Goal: Information Seeking & Learning: Learn about a topic

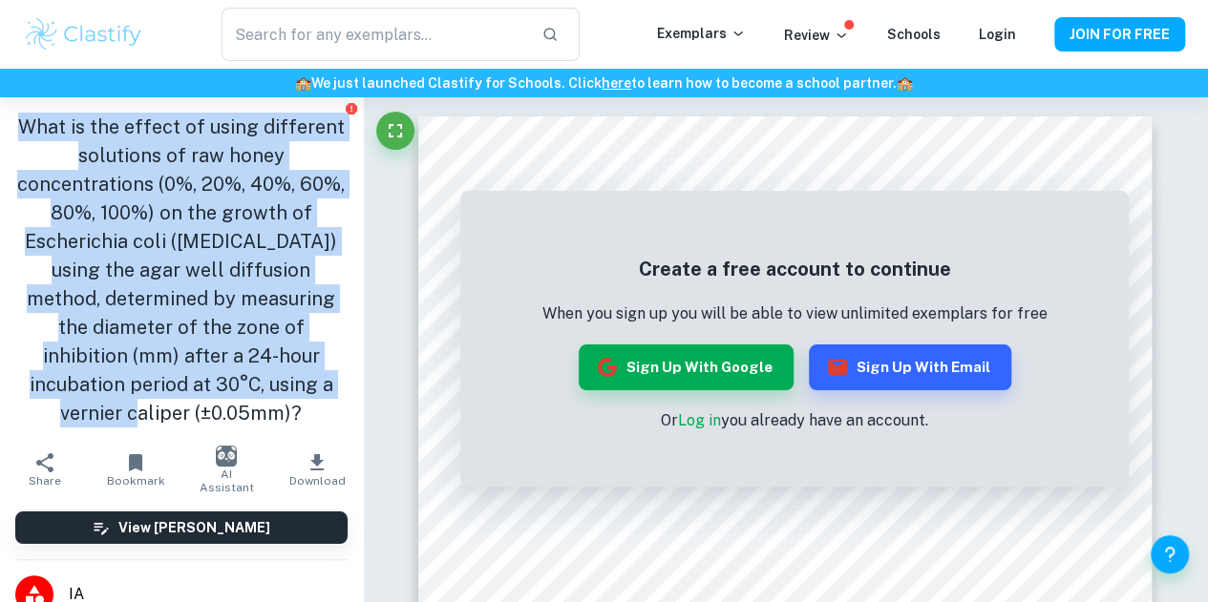
drag, startPoint x: 2, startPoint y: 127, endPoint x: 151, endPoint y: 419, distance: 327.9
click at [151, 419] on div "What is the effect of using different solutions of raw honey concentrations (0%…" at bounding box center [181, 270] width 363 height 346
copy h1 "What is the effect of using different solutions of raw honey concentrations (0%…"
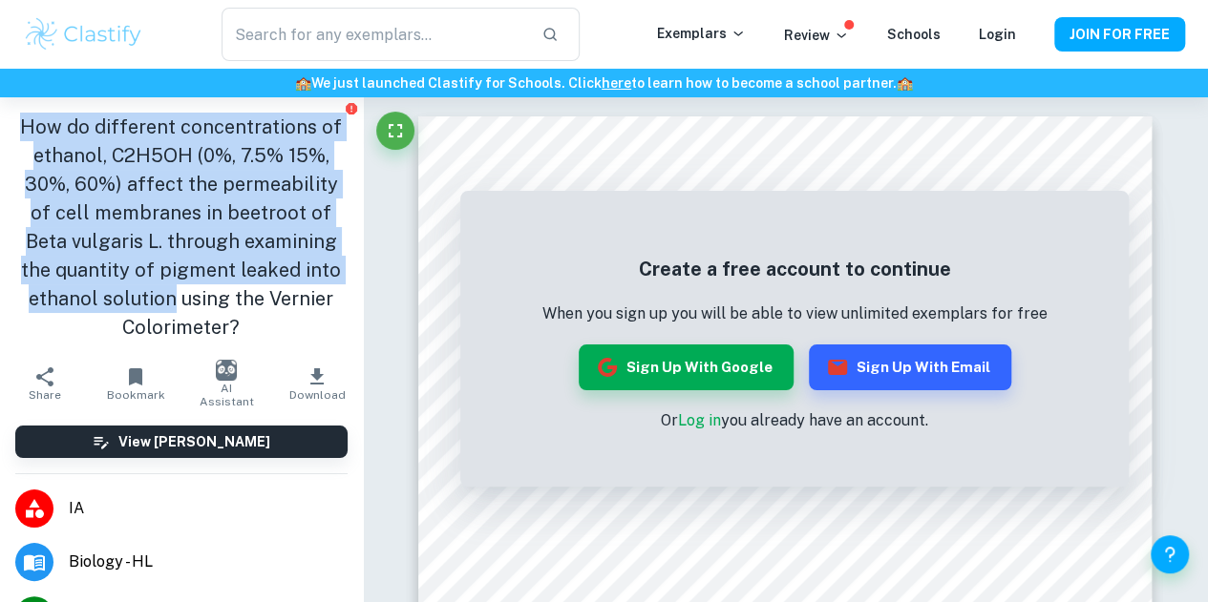
drag, startPoint x: 12, startPoint y: 128, endPoint x: 167, endPoint y: 300, distance: 231.2
click at [167, 300] on div "How do different concentrations of ethanol, C2H5OH (0%, 7.5% 15%, 30%, 60%) aff…" at bounding box center [181, 227] width 363 height 260
copy h1 "How do different concentrations of ethanol, C2H5OH (0%, 7.5% 15%, 30%, 60%) aff…"
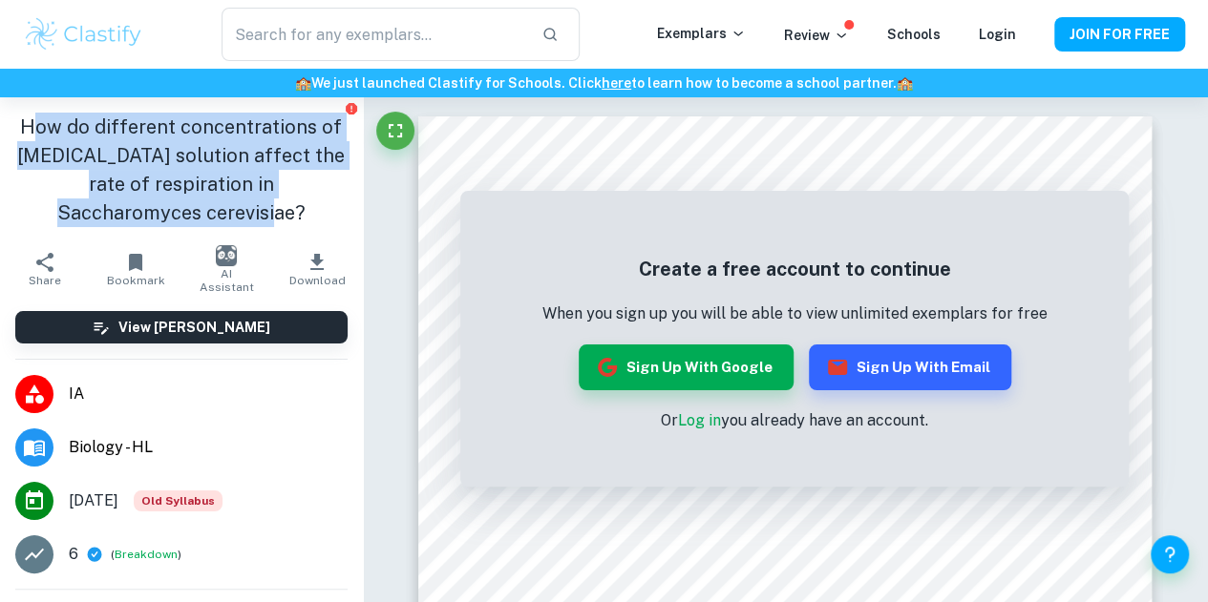
drag, startPoint x: 255, startPoint y: 213, endPoint x: 32, endPoint y: 113, distance: 244.9
click at [32, 113] on h1 "How do different concentrations of citric acid solution affect the rate of resp…" at bounding box center [181, 170] width 332 height 115
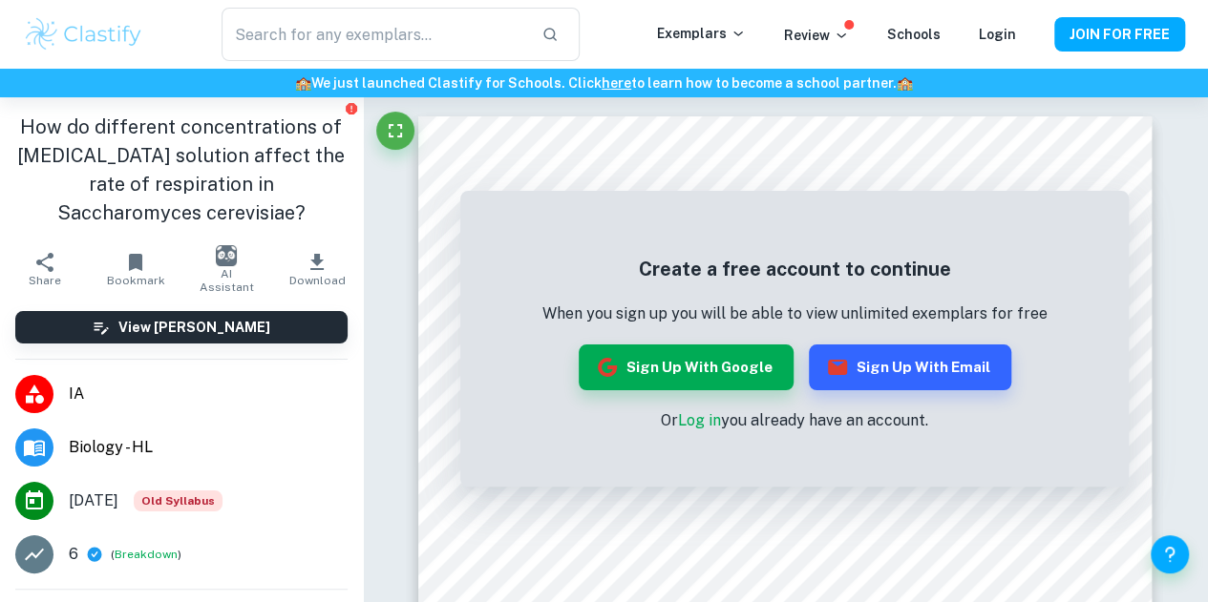
click at [16, 124] on h1 "How do different concentrations of citric acid solution affect the rate of resp…" at bounding box center [181, 170] width 332 height 115
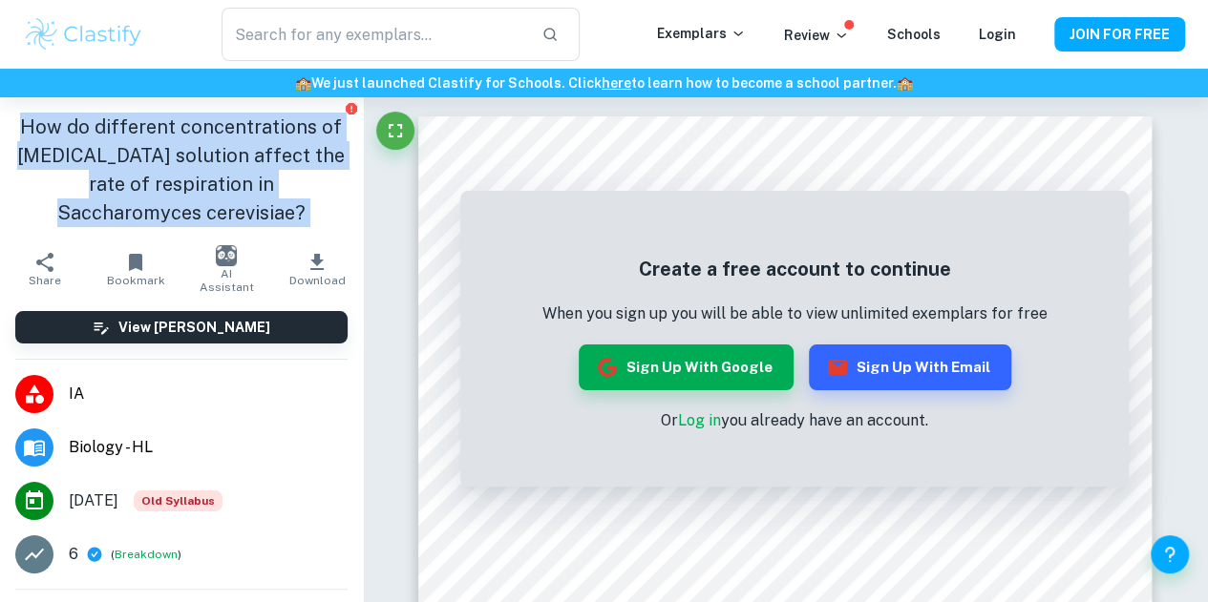
drag, startPoint x: 16, startPoint y: 124, endPoint x: 273, endPoint y: 219, distance: 273.7
click at [273, 219] on h1 "How do different concentrations of citric acid solution affect the rate of resp…" at bounding box center [181, 170] width 332 height 115
copy aside "How do different concentrations of citric acid solution affect the rate of resp…"
click at [154, 205] on h1 "How do different concentrations of citric acid solution affect the rate of resp…" at bounding box center [181, 170] width 332 height 115
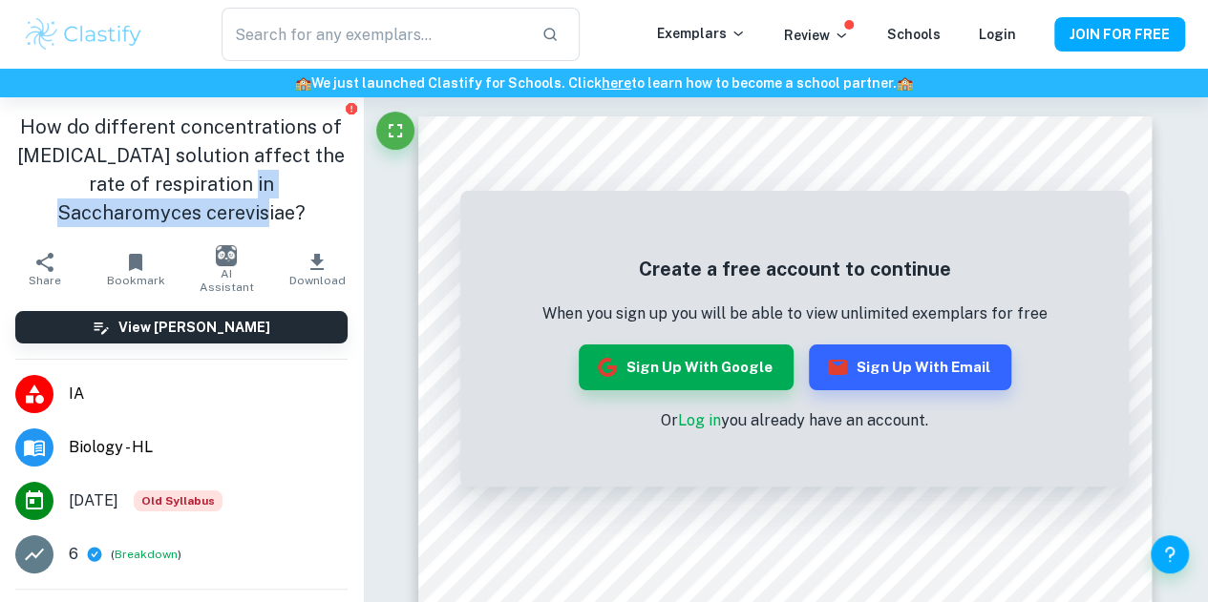
drag, startPoint x: 163, startPoint y: 183, endPoint x: 210, endPoint y: 211, distance: 54.4
click at [210, 211] on h1 "How do different concentrations of citric acid solution affect the rate of resp…" at bounding box center [181, 170] width 332 height 115
copy h1 "Saccharomyces cerevisiae"
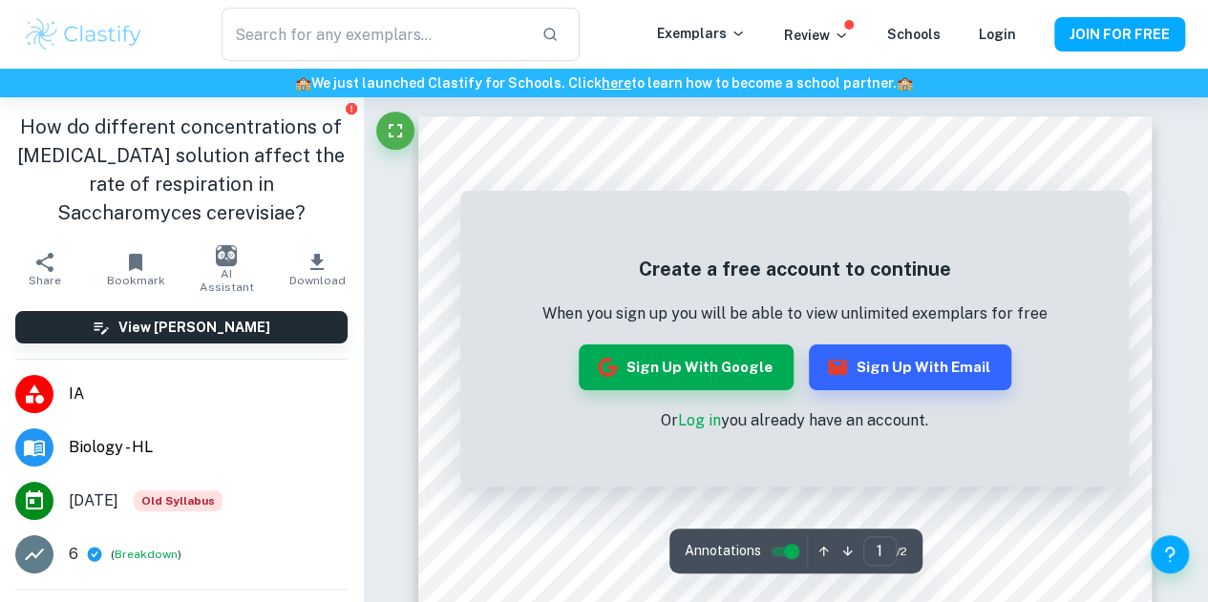
click at [21, 141] on h1 "How do different concentrations of citric acid solution affect the rate of resp…" at bounding box center [181, 170] width 332 height 115
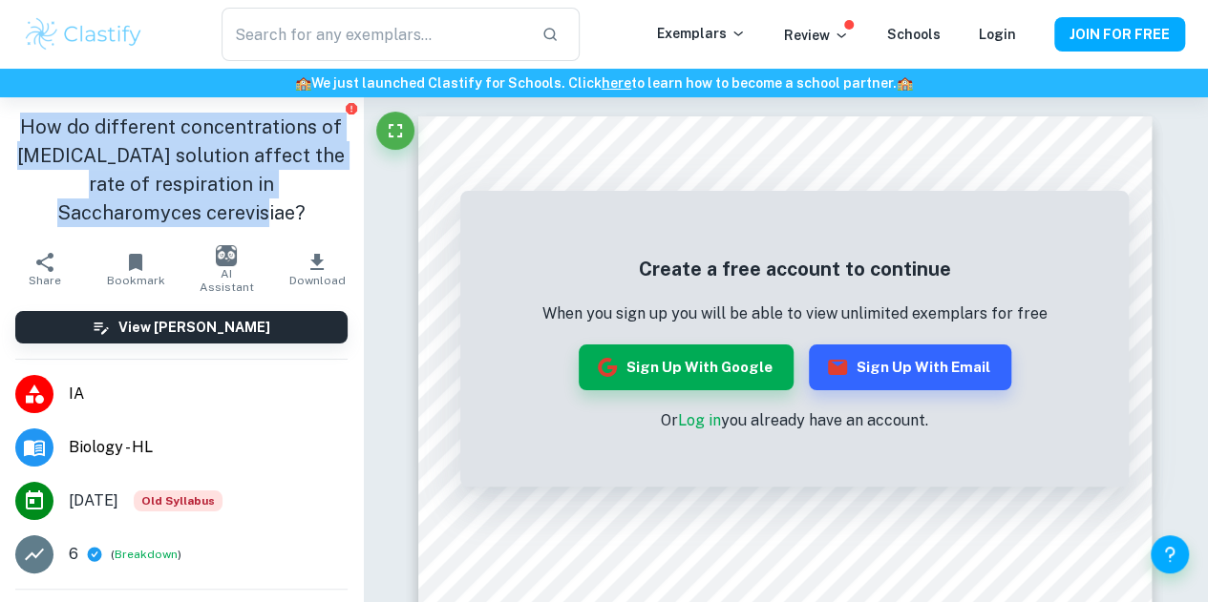
drag, startPoint x: 12, startPoint y: 123, endPoint x: 210, endPoint y: 208, distance: 215.1
click at [210, 208] on div "How do different concentrations of citric acid solution affect the rate of resp…" at bounding box center [181, 169] width 363 height 145
copy h1 "How do different concentrations of citric acid solution affect the rate of resp…"
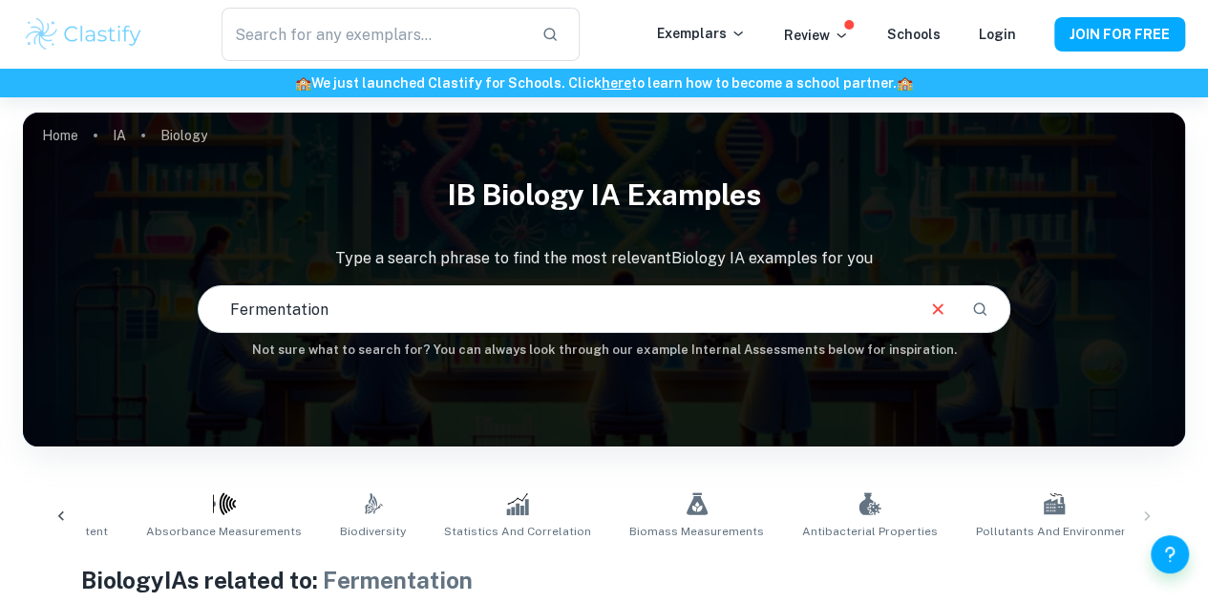
scroll to position [332, 0]
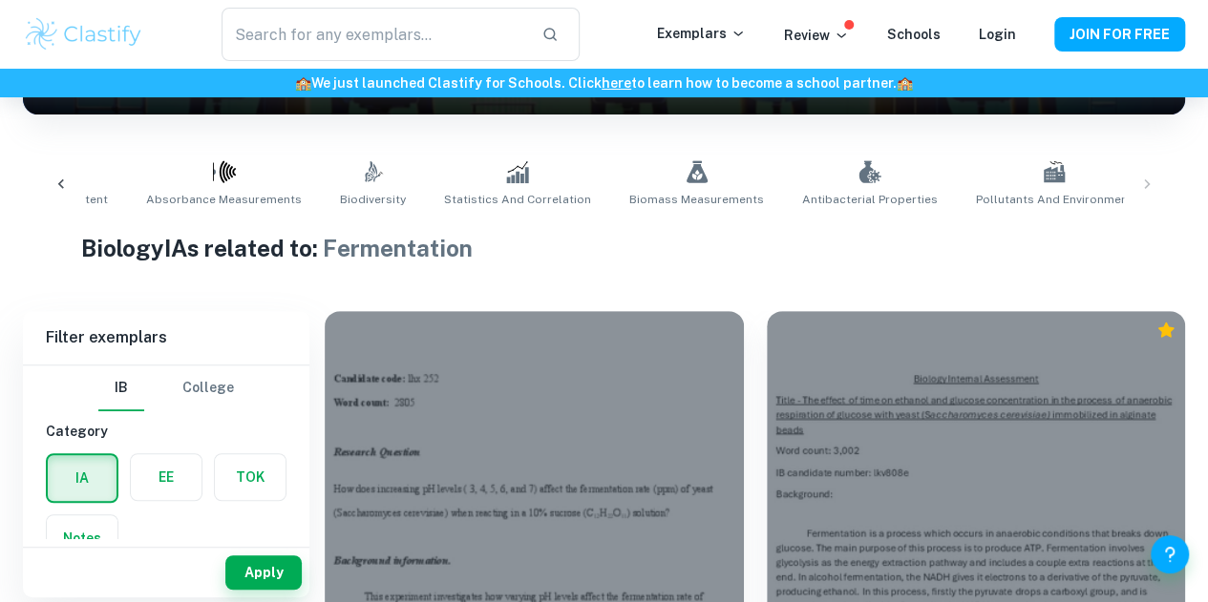
click at [46, 192] on div at bounding box center [61, 184] width 46 height 63
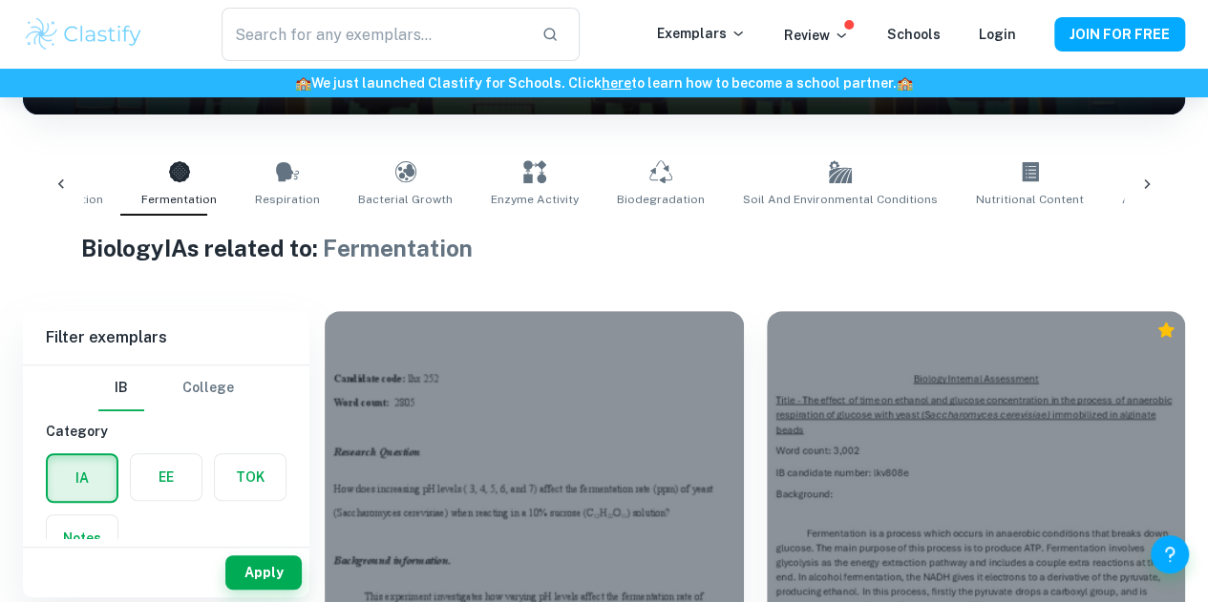
scroll to position [0, 368]
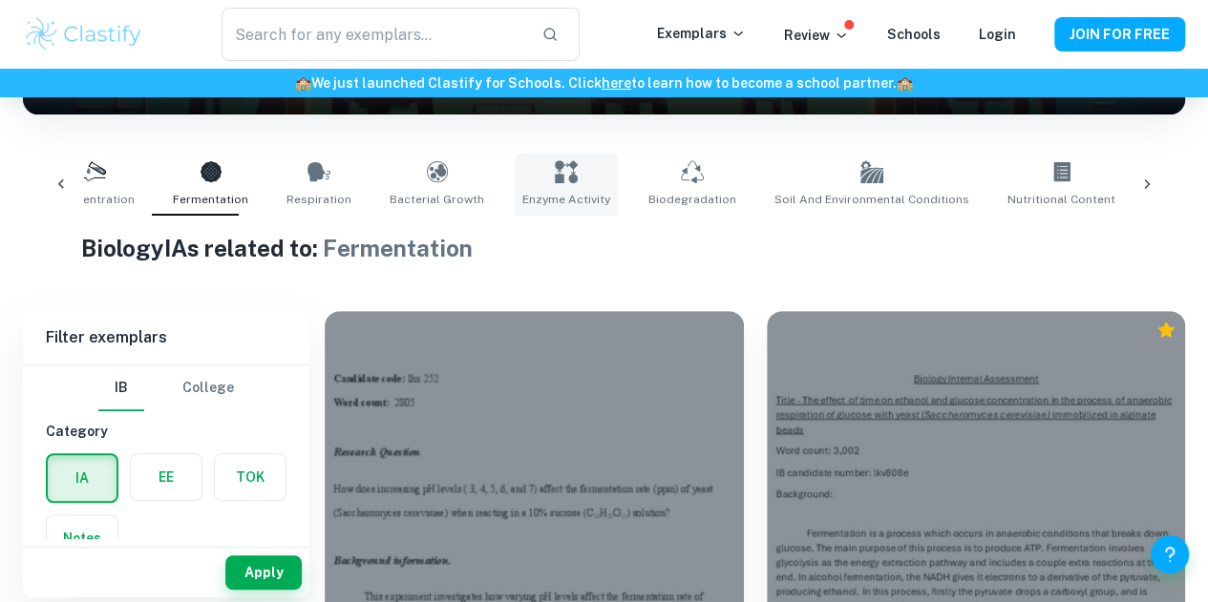
click at [519, 189] on link "Enzyme Activity" at bounding box center [566, 184] width 103 height 63
type input "Enzyme Activity"
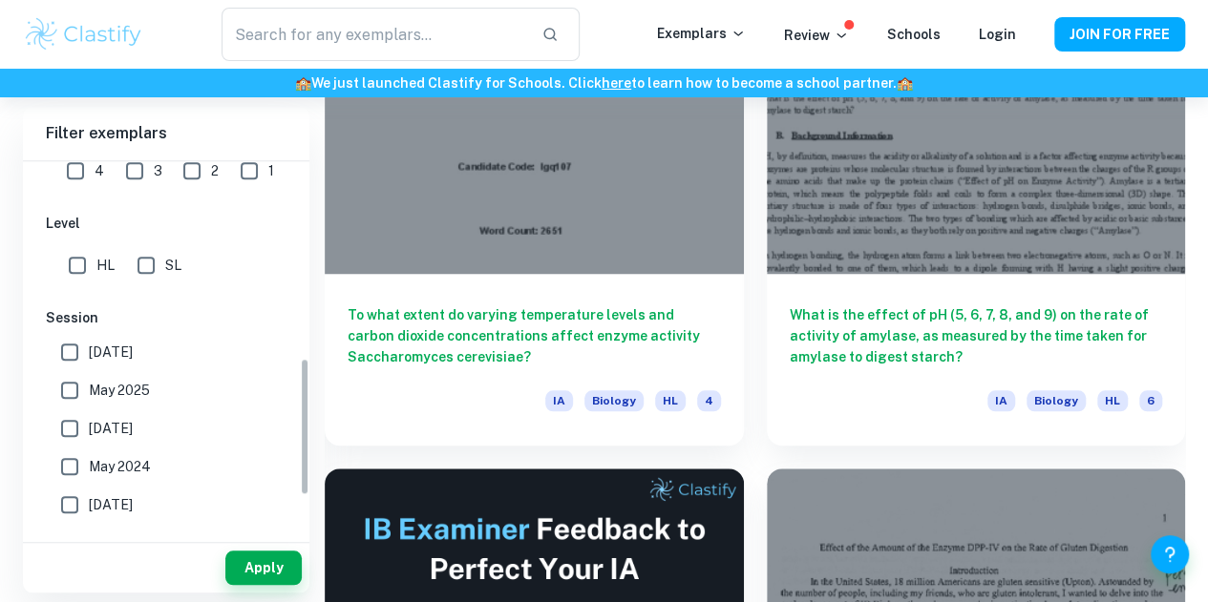
scroll to position [590, 0]
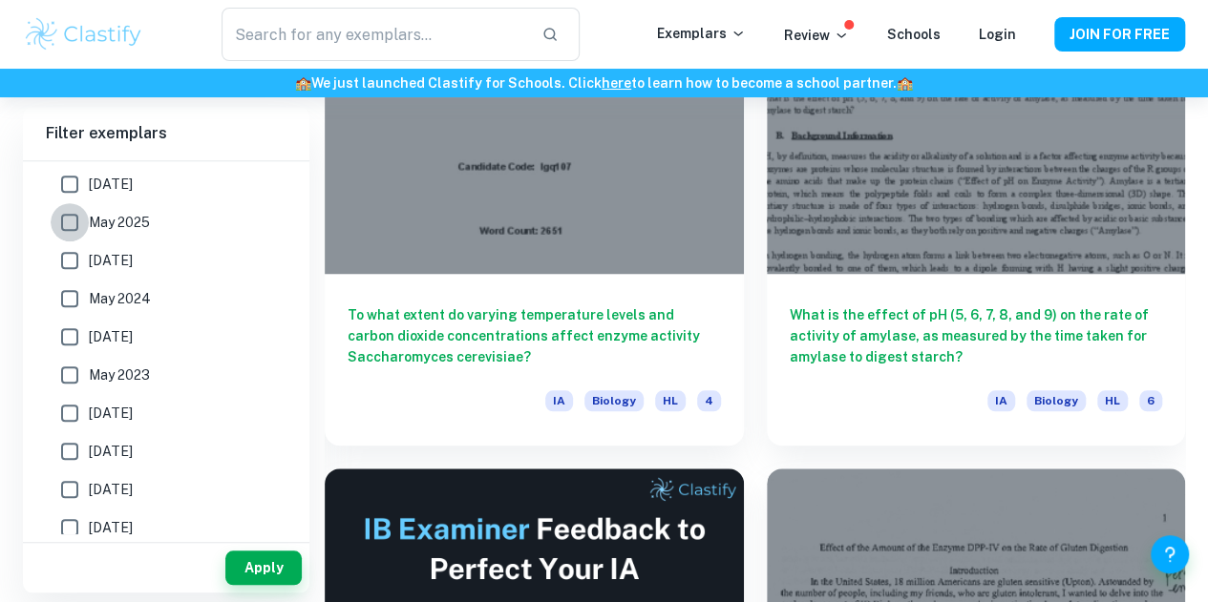
click at [71, 226] on input "May 2025" at bounding box center [70, 222] width 38 height 38
checkbox input "true"
click at [267, 558] on button "Apply" at bounding box center [263, 568] width 76 height 34
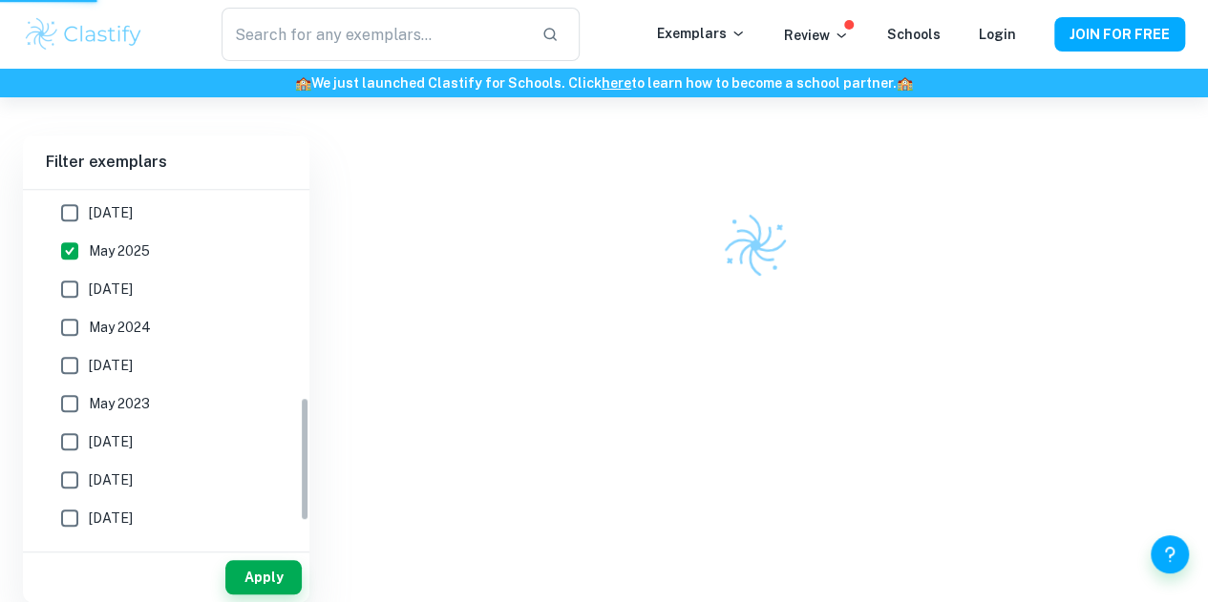
scroll to position [498, 0]
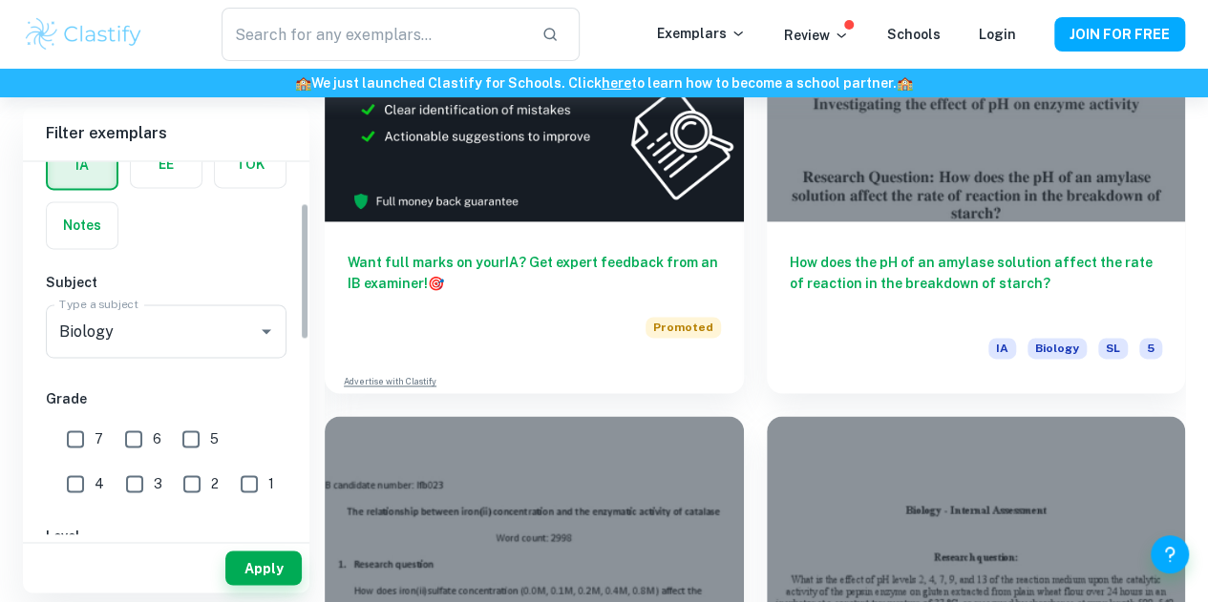
scroll to position [108, 0]
click at [189, 439] on input "5" at bounding box center [191, 440] width 38 height 38
checkbox input "true"
click at [134, 440] on input "6" at bounding box center [134, 440] width 38 height 38
checkbox input "true"
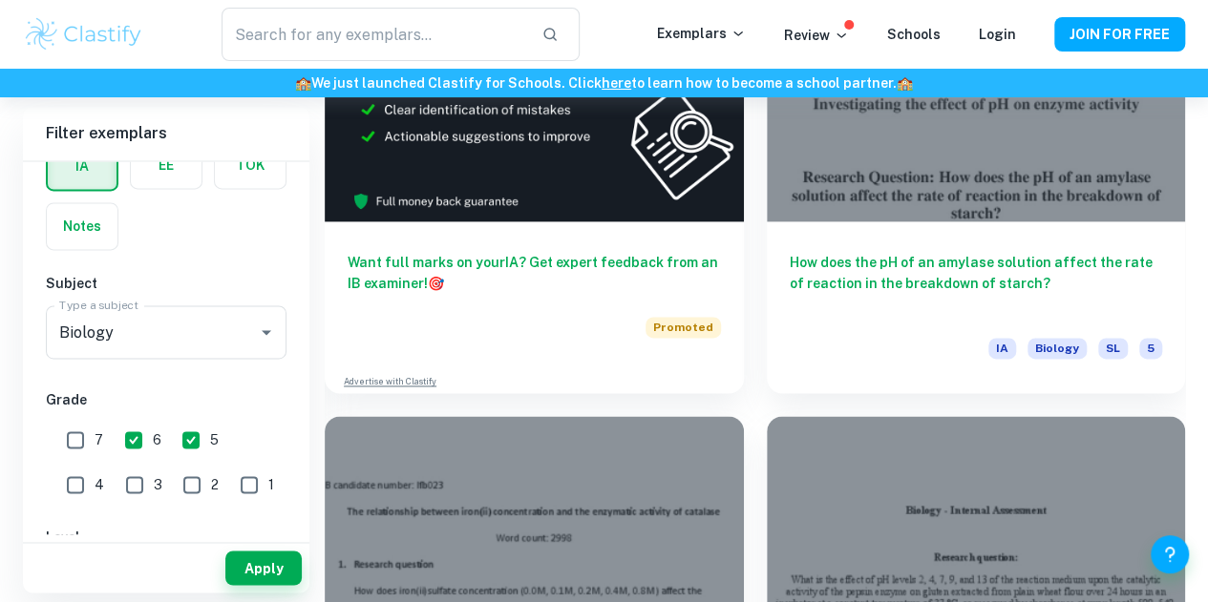
click at [78, 442] on input "7" at bounding box center [75, 440] width 38 height 38
checkbox input "true"
click at [257, 566] on button "Apply" at bounding box center [263, 568] width 76 height 34
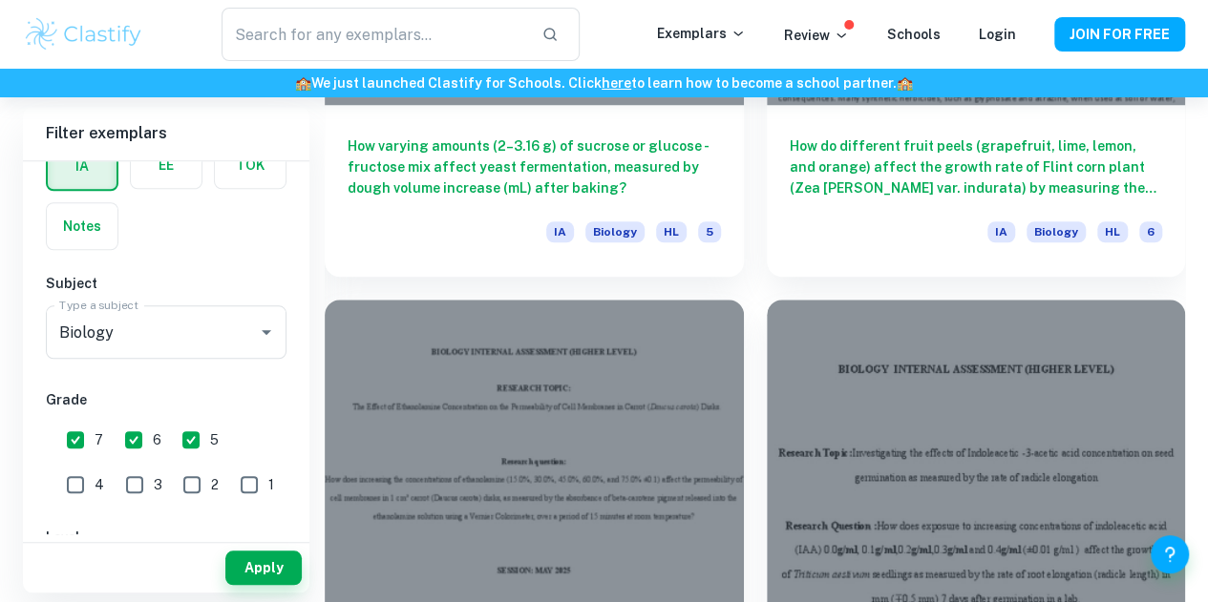
scroll to position [7629, 0]
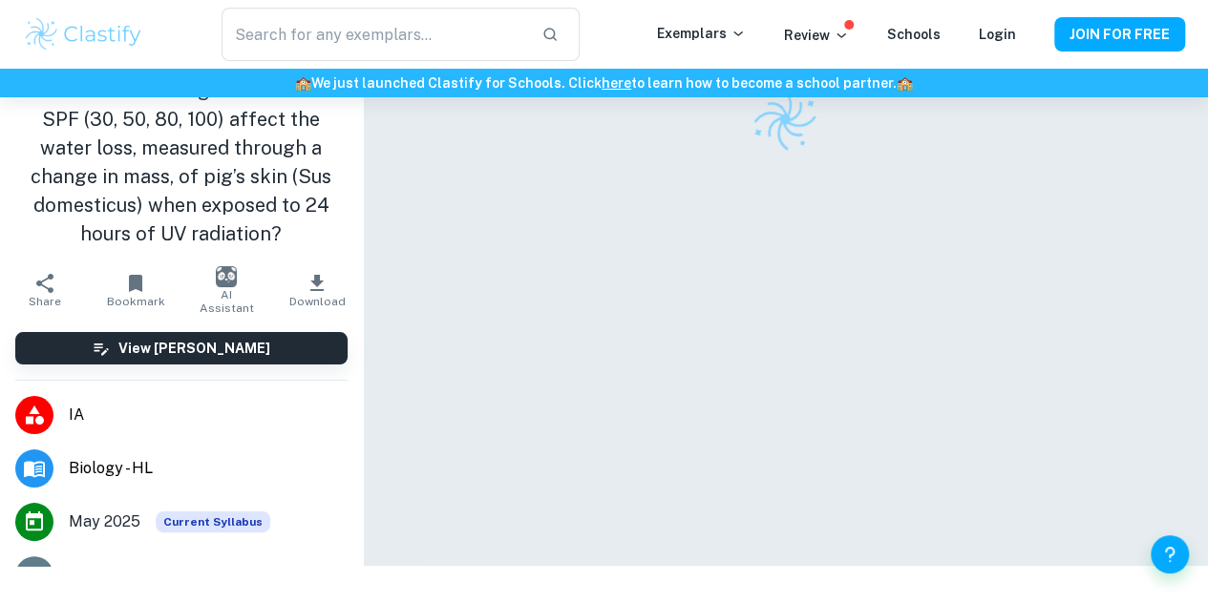
scroll to position [3, 0]
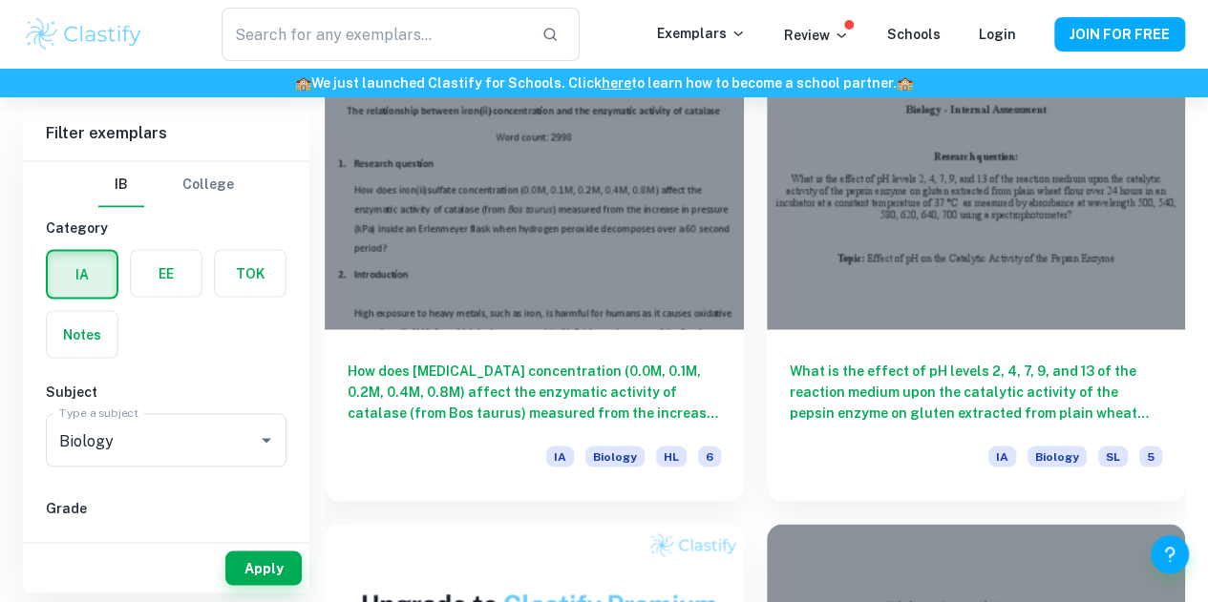
scroll to position [1648, 0]
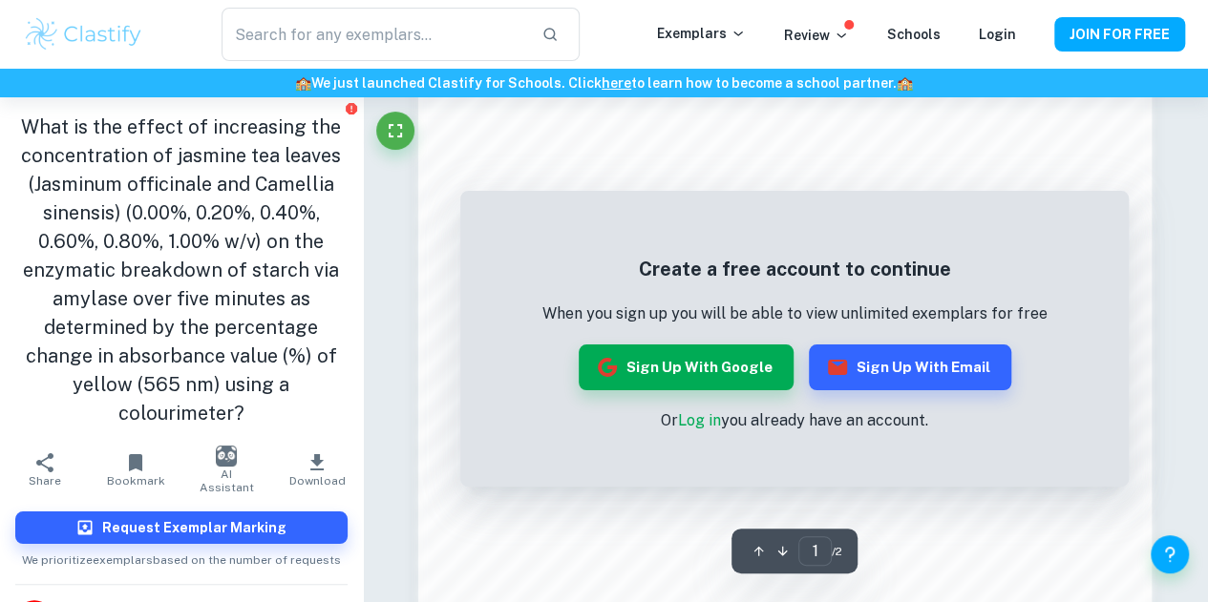
scroll to position [1138, 0]
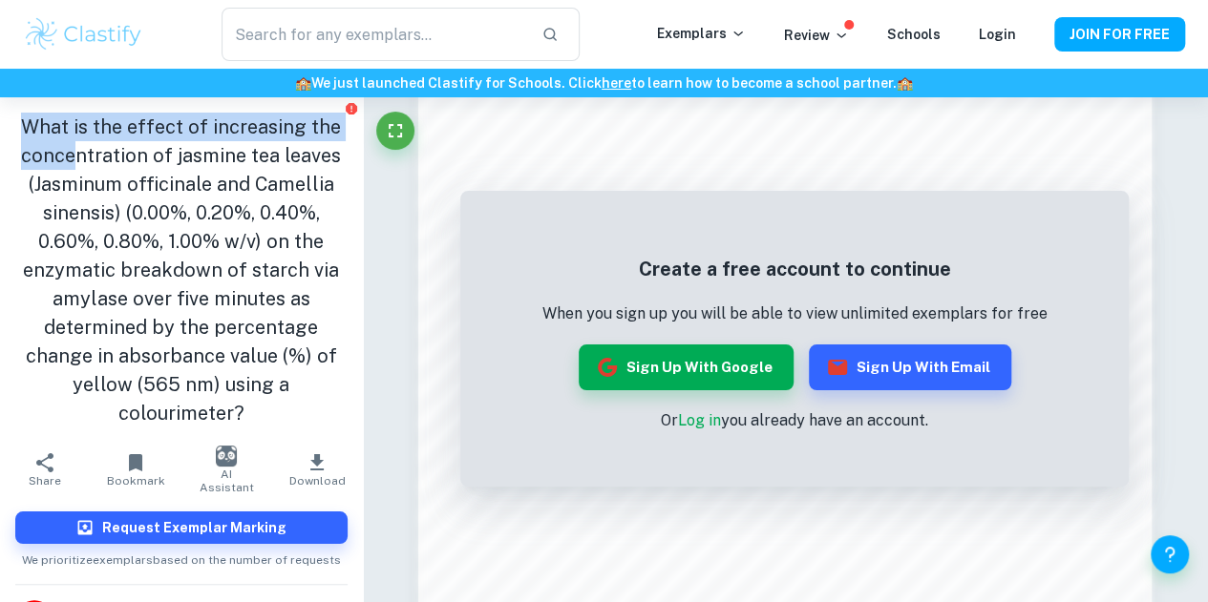
drag, startPoint x: 19, startPoint y: 121, endPoint x: 73, endPoint y: 144, distance: 58.2
click at [73, 144] on h1 "What is the effect of increasing the concentration of jasmine tea leaves (Jasmi…" at bounding box center [181, 270] width 332 height 315
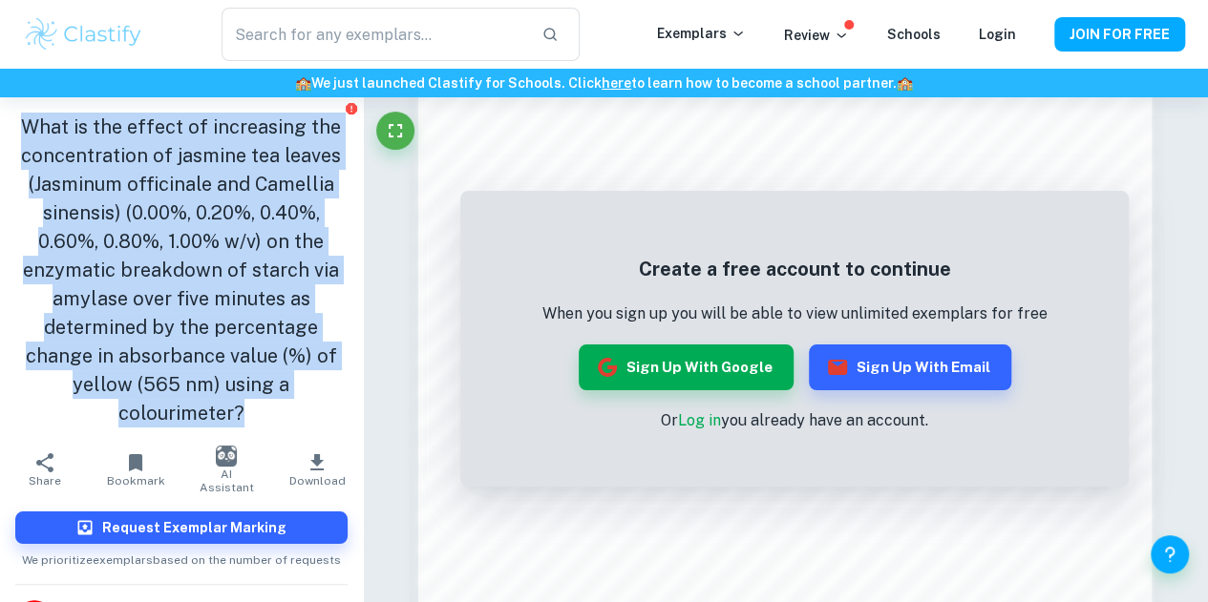
drag, startPoint x: 16, startPoint y: 116, endPoint x: 235, endPoint y: 411, distance: 368.0
click at [235, 411] on h1 "What is the effect of increasing the concentration of jasmine tea leaves (Jasmi…" at bounding box center [181, 270] width 332 height 315
copy h1 "What is the effect of increasing the concentration of jasmine tea leaves (Jasmi…"
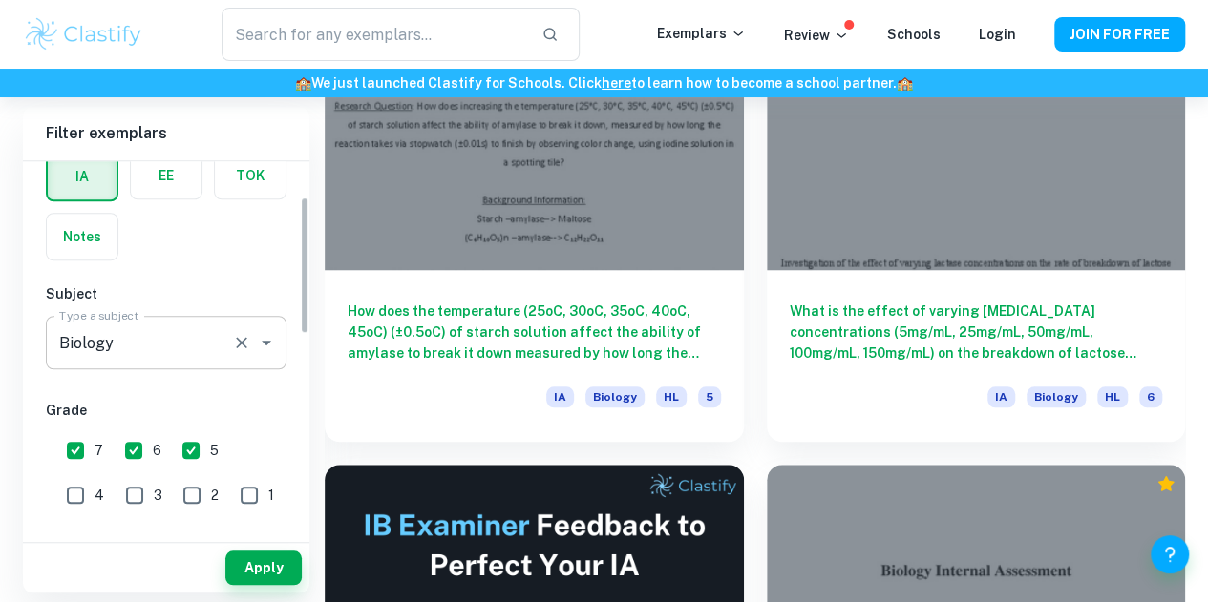
scroll to position [99, 0]
click at [187, 448] on input "5" at bounding box center [191, 449] width 38 height 38
checkbox input "false"
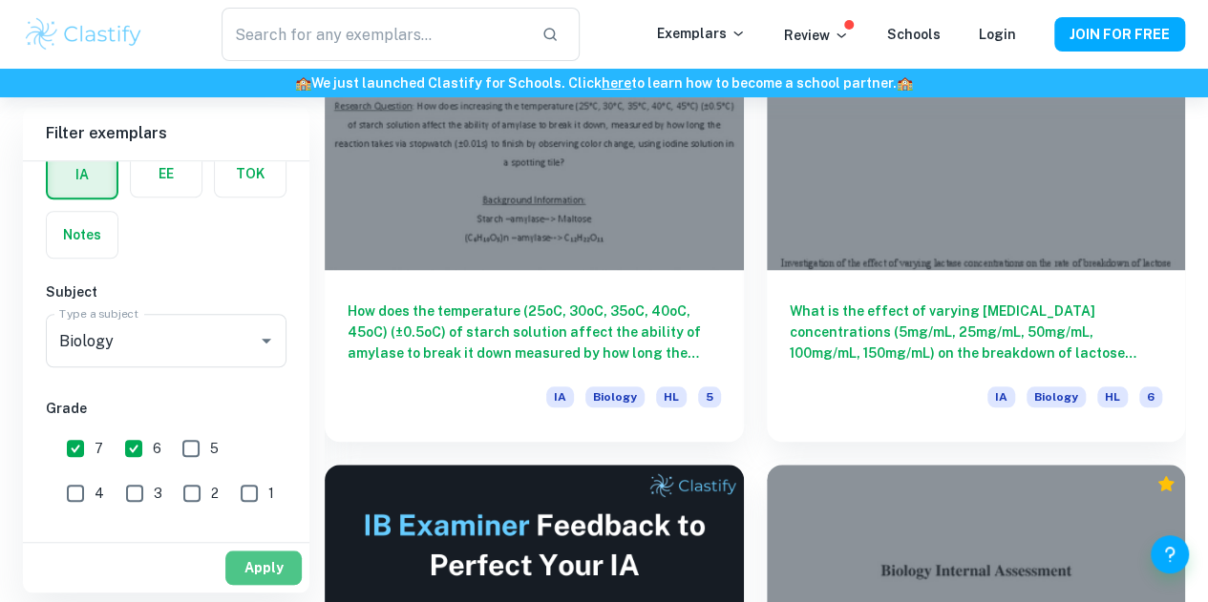
click at [284, 572] on button "Apply" at bounding box center [263, 568] width 76 height 34
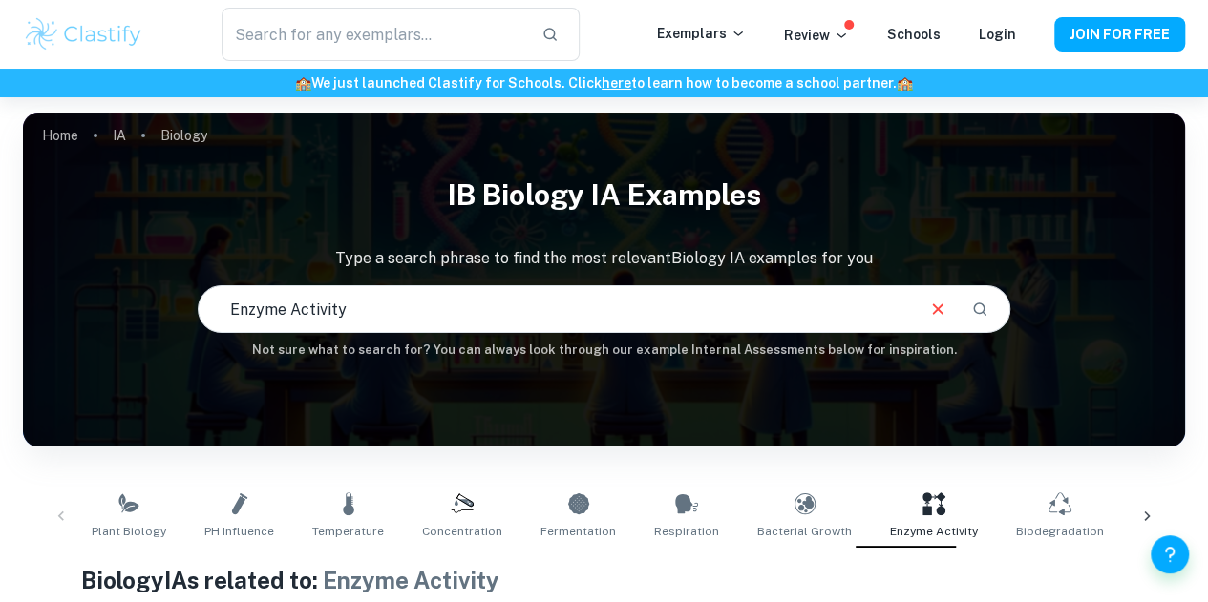
scroll to position [521, 0]
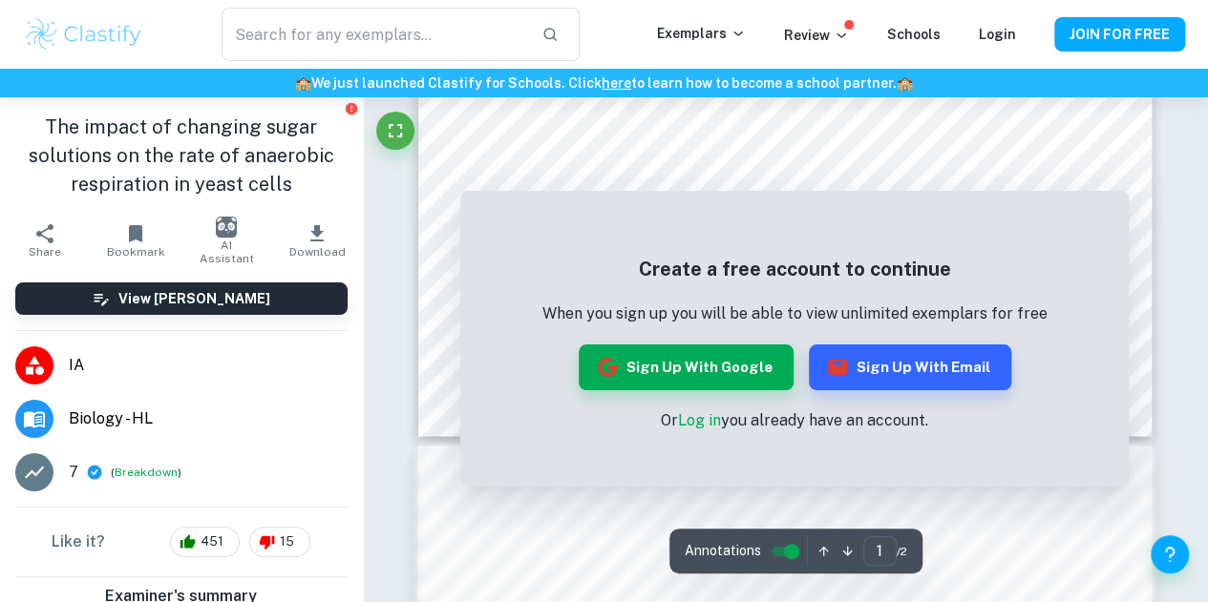
scroll to position [869, 0]
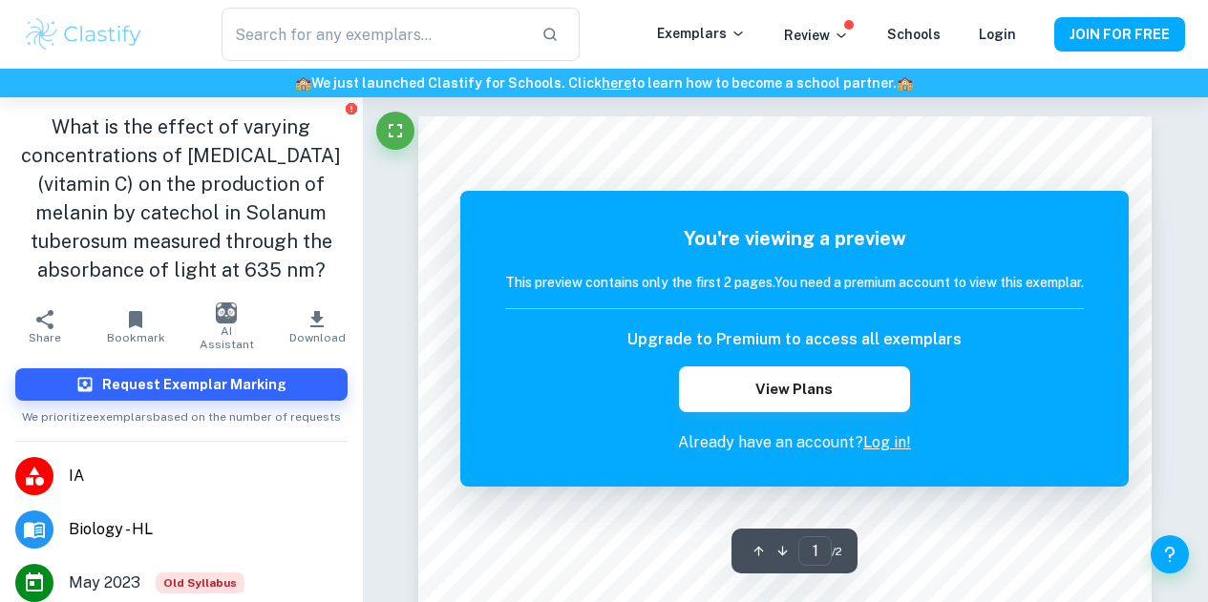
scroll to position [5, 0]
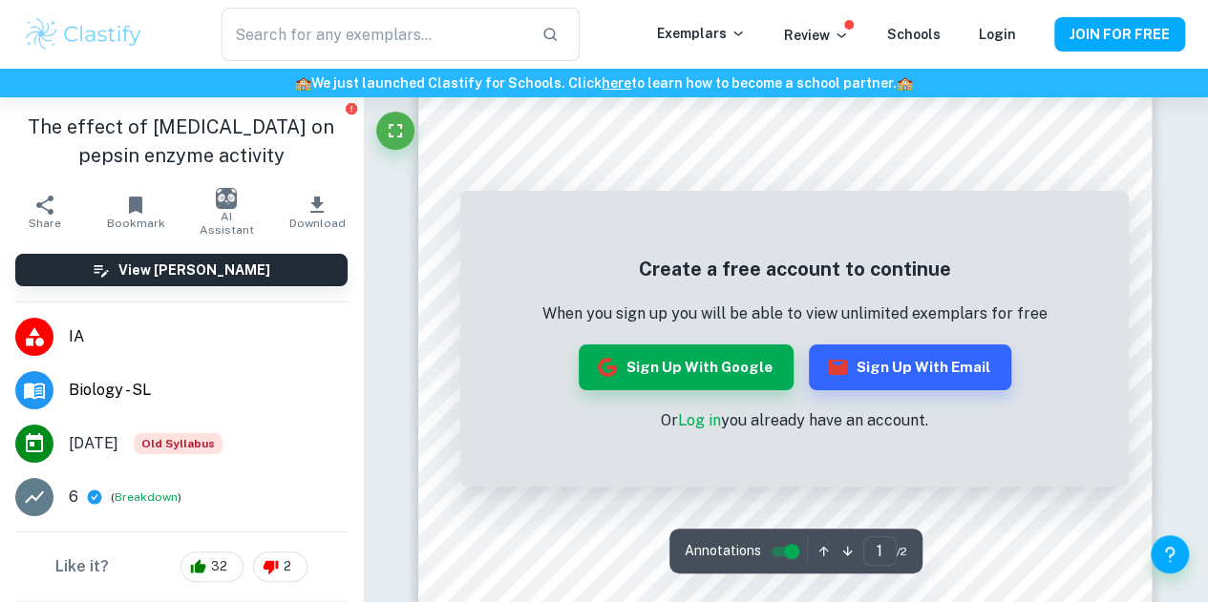
scroll to position [117, 0]
click at [519, 137] on div at bounding box center [784, 136] width 603 height 16
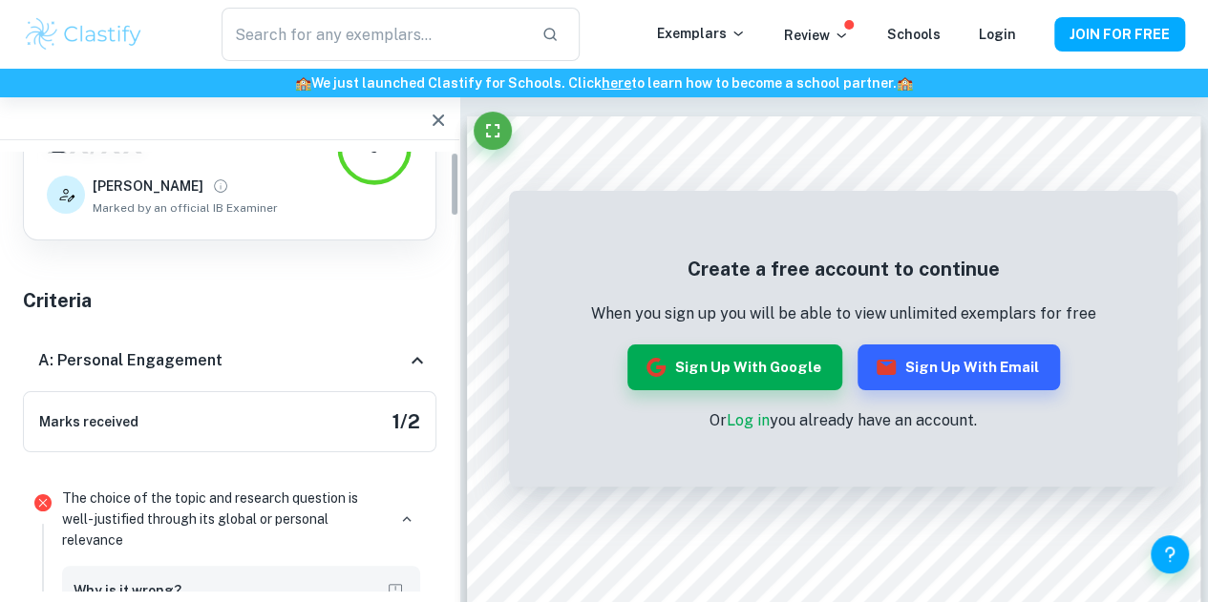
scroll to position [0, 0]
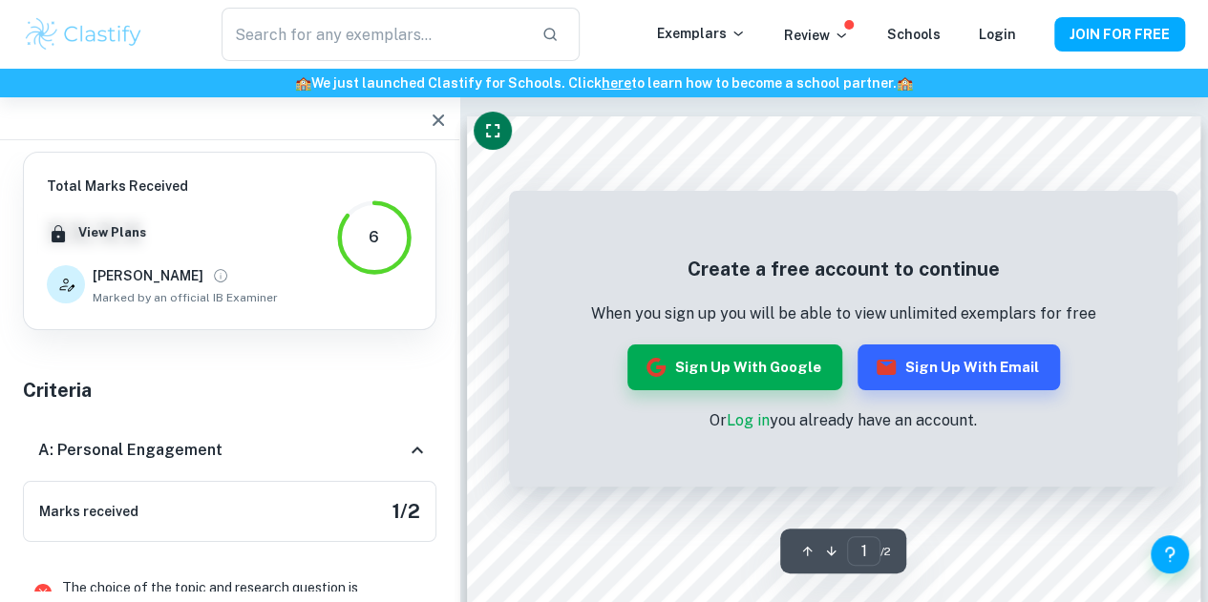
click at [476, 133] on button "Fullscreen" at bounding box center [493, 131] width 38 height 38
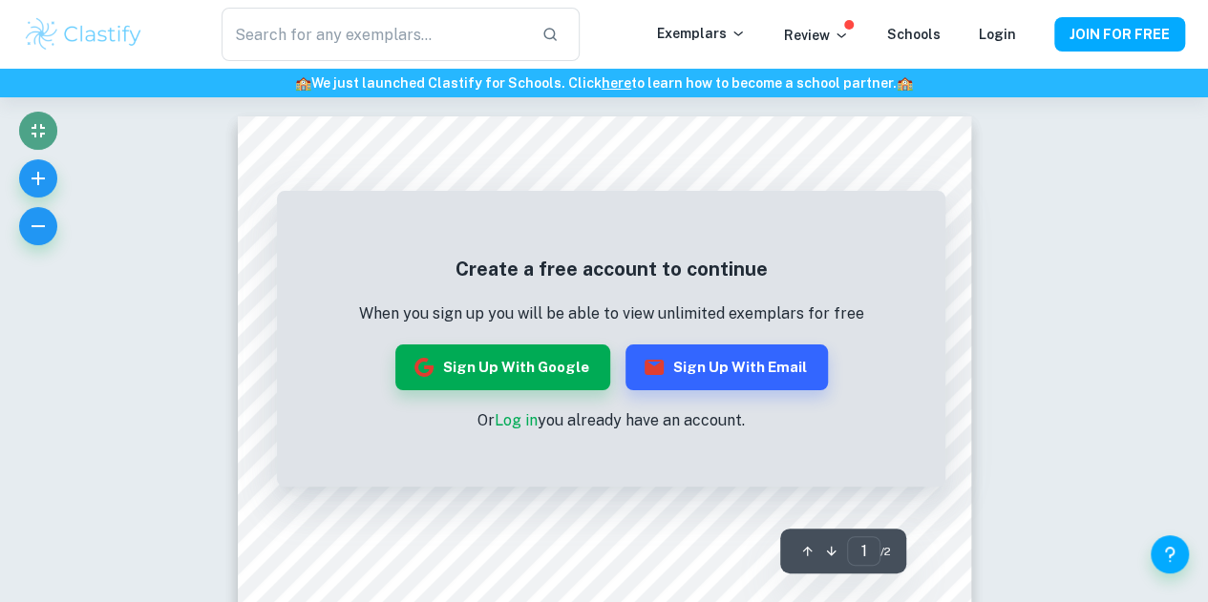
click at [29, 128] on icon "Exit fullscreen" at bounding box center [38, 130] width 23 height 23
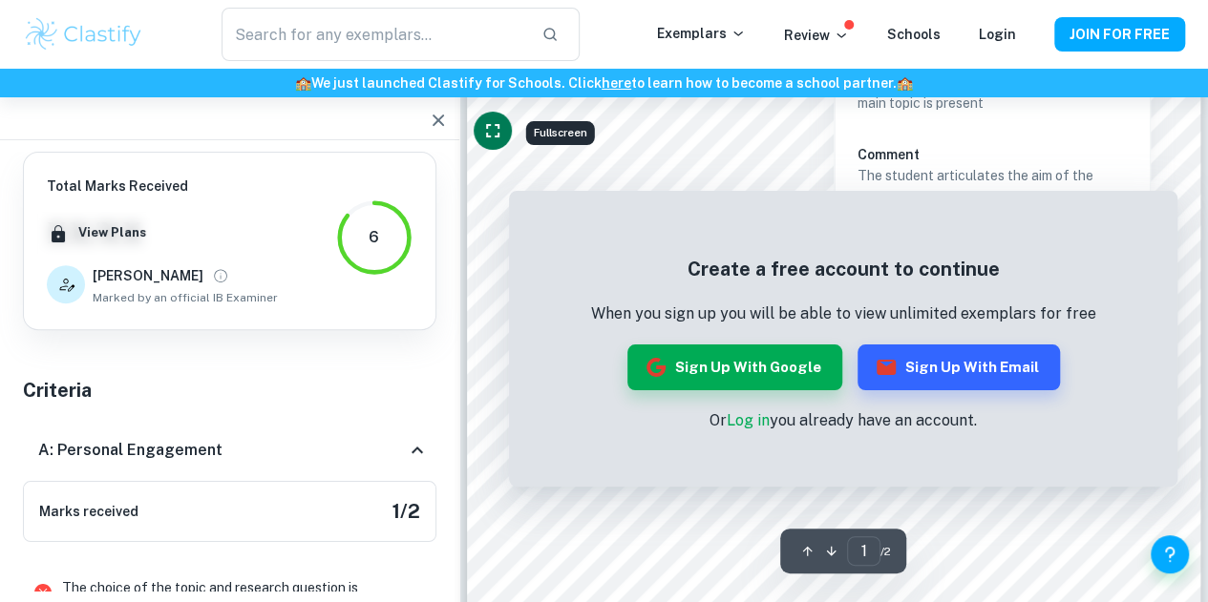
scroll to position [217, 0]
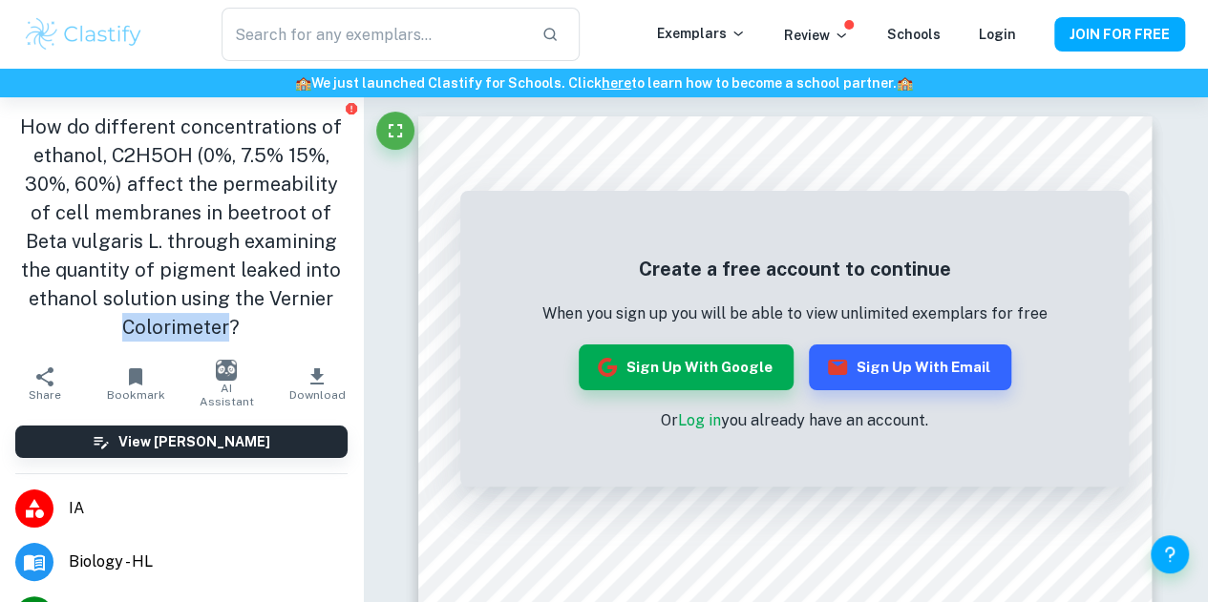
drag, startPoint x: 120, startPoint y: 334, endPoint x: 221, endPoint y: 336, distance: 101.2
click at [221, 336] on h1 "How do different concentrations of ethanol, C2H5OH (0%, 7.5% 15%, 30%, 60%) aff…" at bounding box center [181, 227] width 332 height 229
copy h1 "Colorimeter"
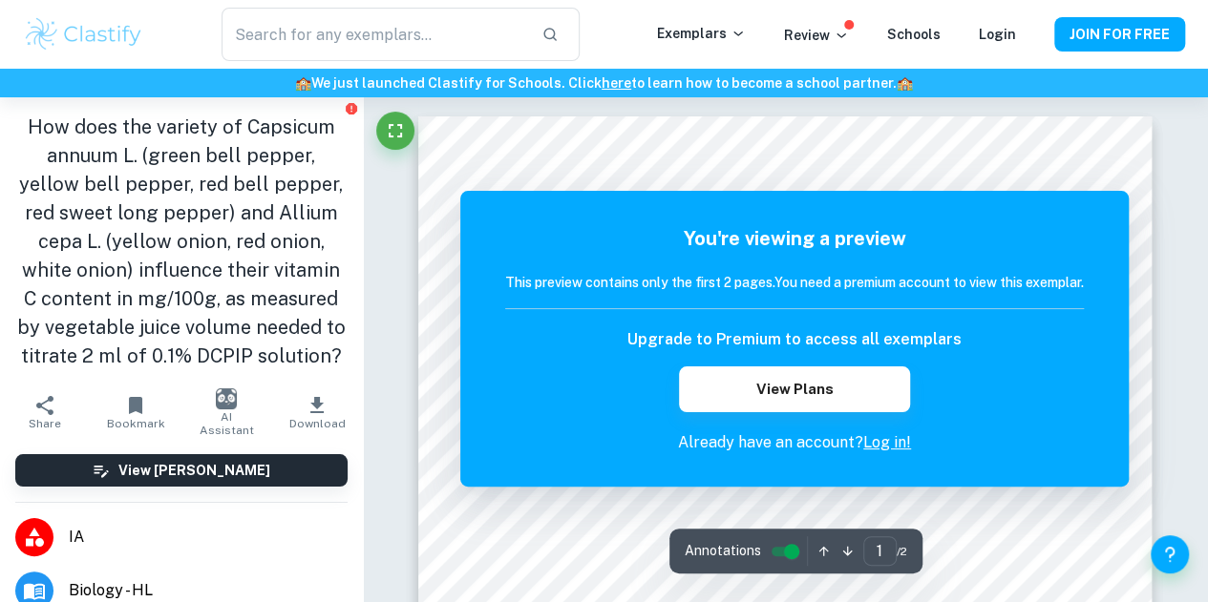
click at [232, 370] on h1 "How does the variety of Capsicum annuum L. (green bell pepper, yellow bell pepp…" at bounding box center [181, 242] width 332 height 258
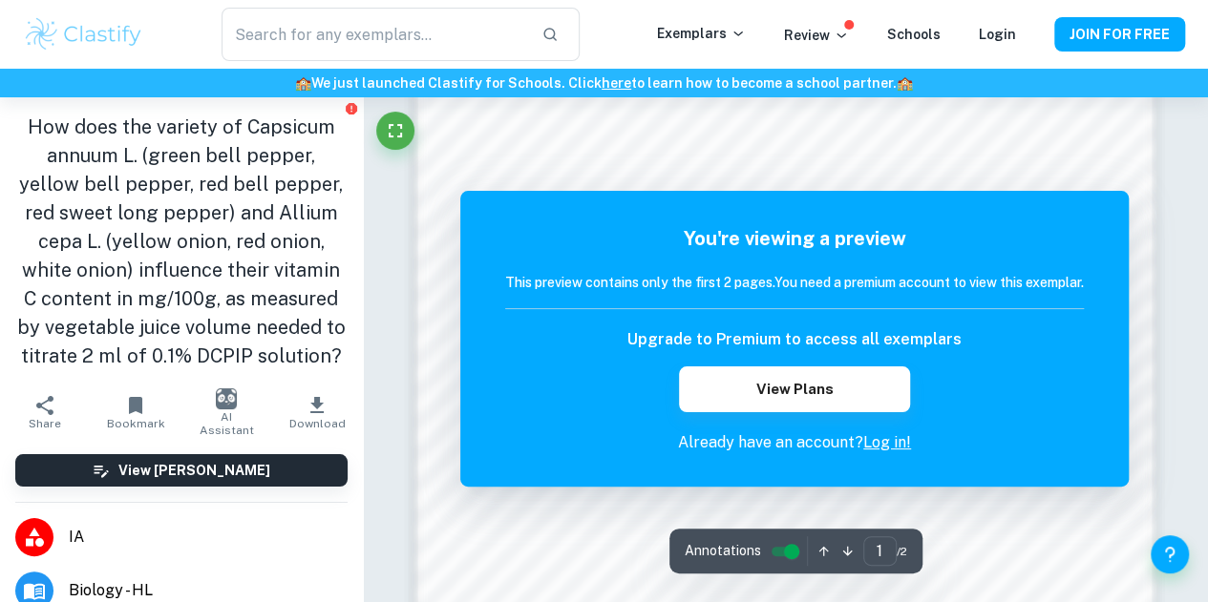
scroll to position [1728, 0]
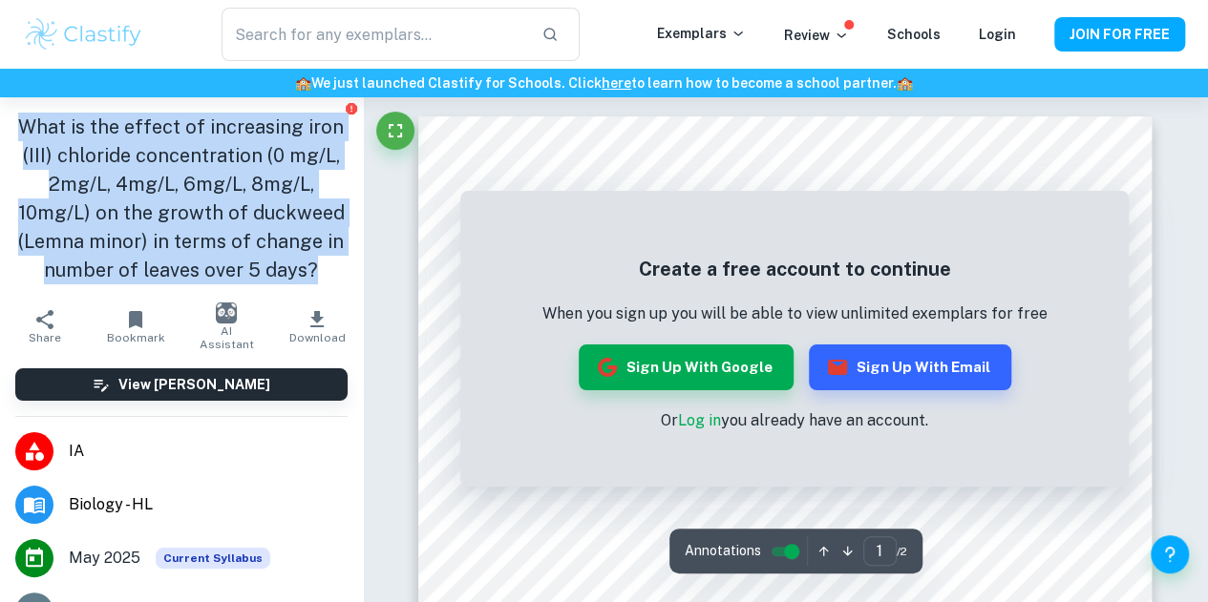
drag, startPoint x: 251, startPoint y: 306, endPoint x: 19, endPoint y: 128, distance: 292.7
click at [19, 128] on h1 "What is the effect of increasing iron (III) chloride concentration (0 mg/L, 2mg…" at bounding box center [181, 199] width 332 height 172
copy h1 "What is the effect of increasing iron (III) chloride concentration (0 mg/L, 2mg…"
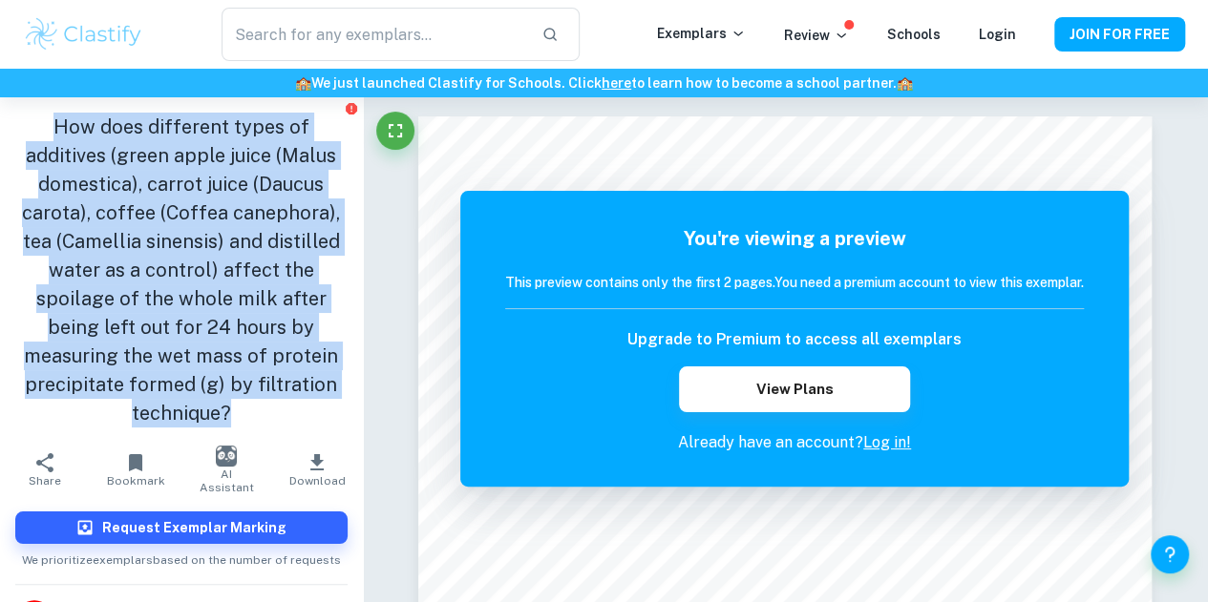
drag, startPoint x: 250, startPoint y: 410, endPoint x: 11, endPoint y: 119, distance: 375.8
click at [11, 119] on div "How does different types of additives (green apple juice (Malus domestica), car…" at bounding box center [181, 270] width 363 height 346
copy h1 "How does different types of additives (green apple juice (Malus domestica), car…"
click at [226, 297] on h1 "How does different types of additives (green apple juice (Malus domestica), car…" at bounding box center [181, 270] width 332 height 315
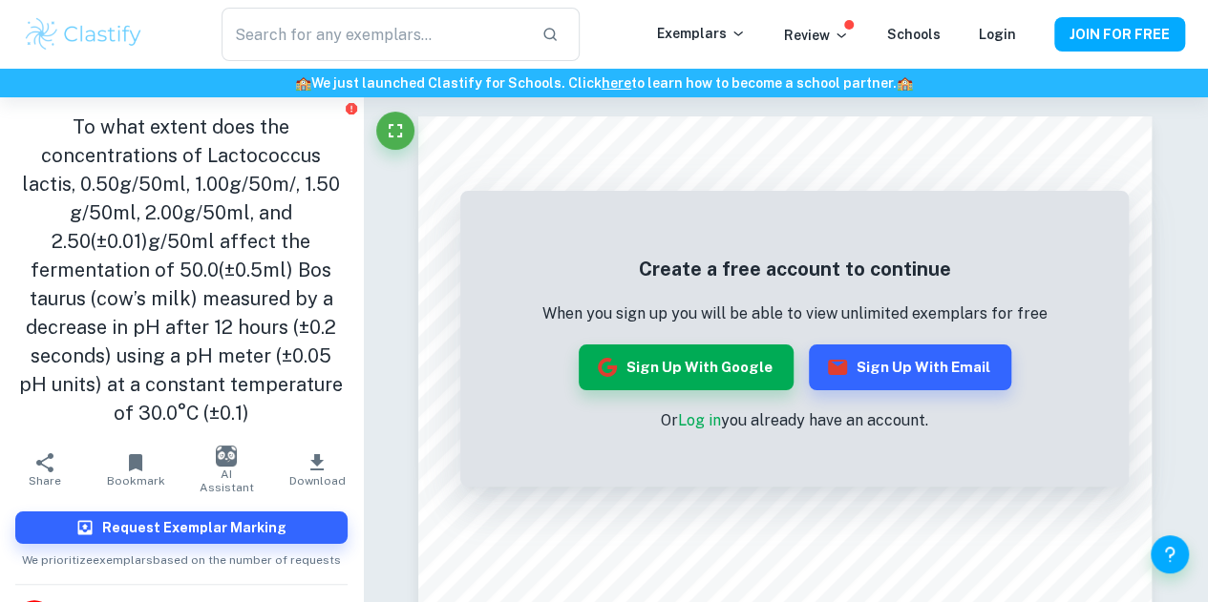
click at [81, 34] on img at bounding box center [83, 34] width 121 height 38
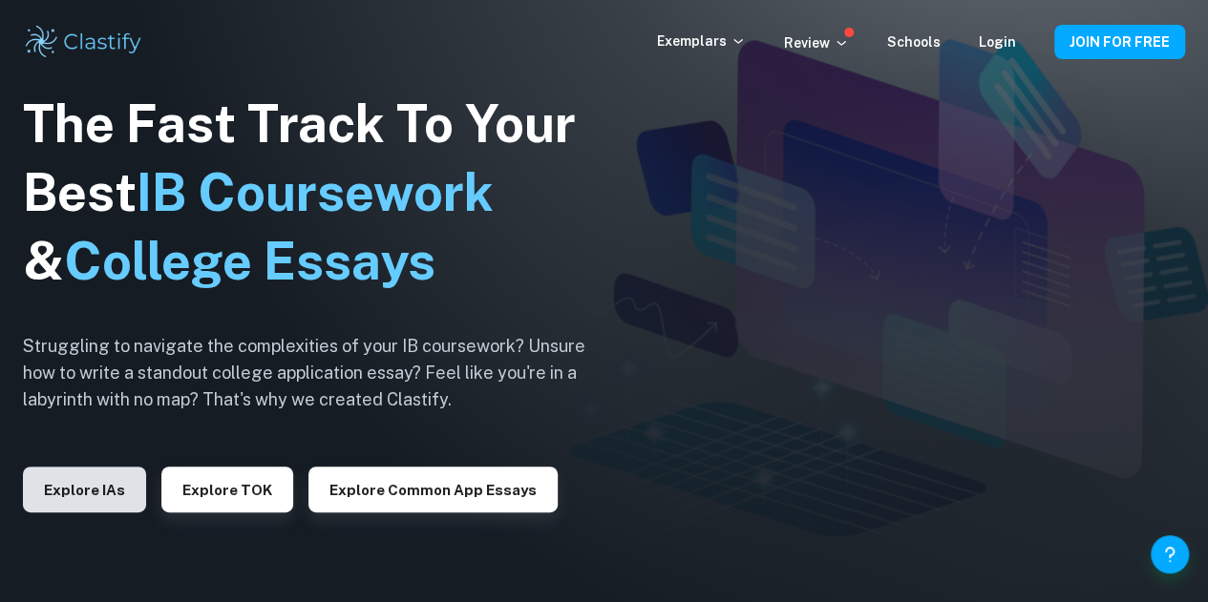
click at [93, 495] on button "Explore IAs" at bounding box center [84, 490] width 123 height 46
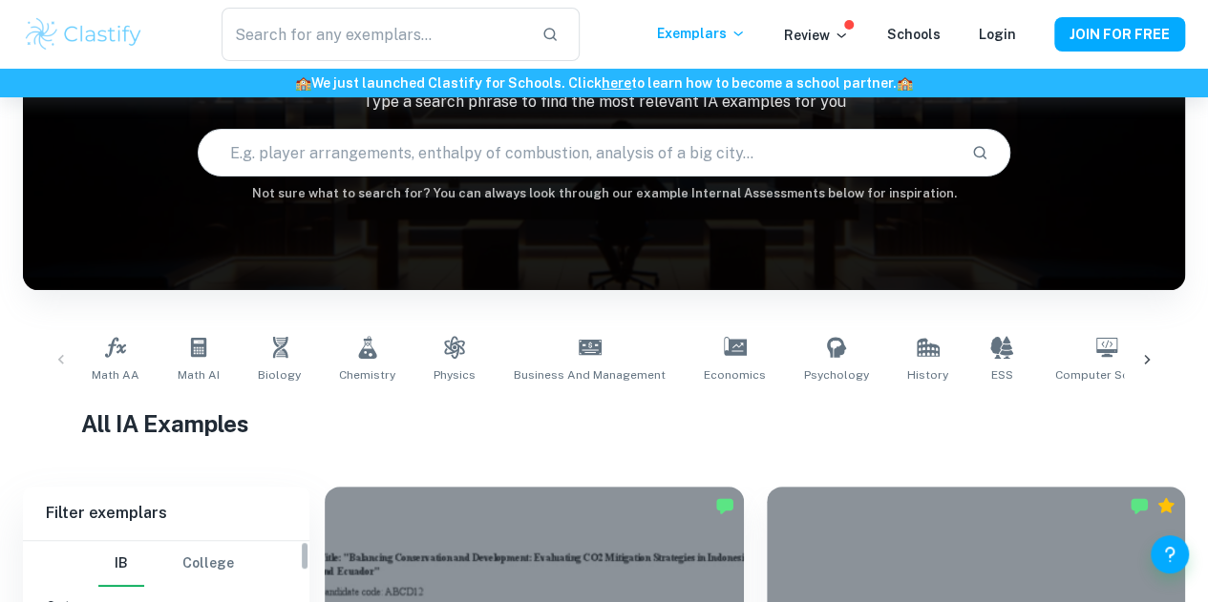
scroll to position [349, 0]
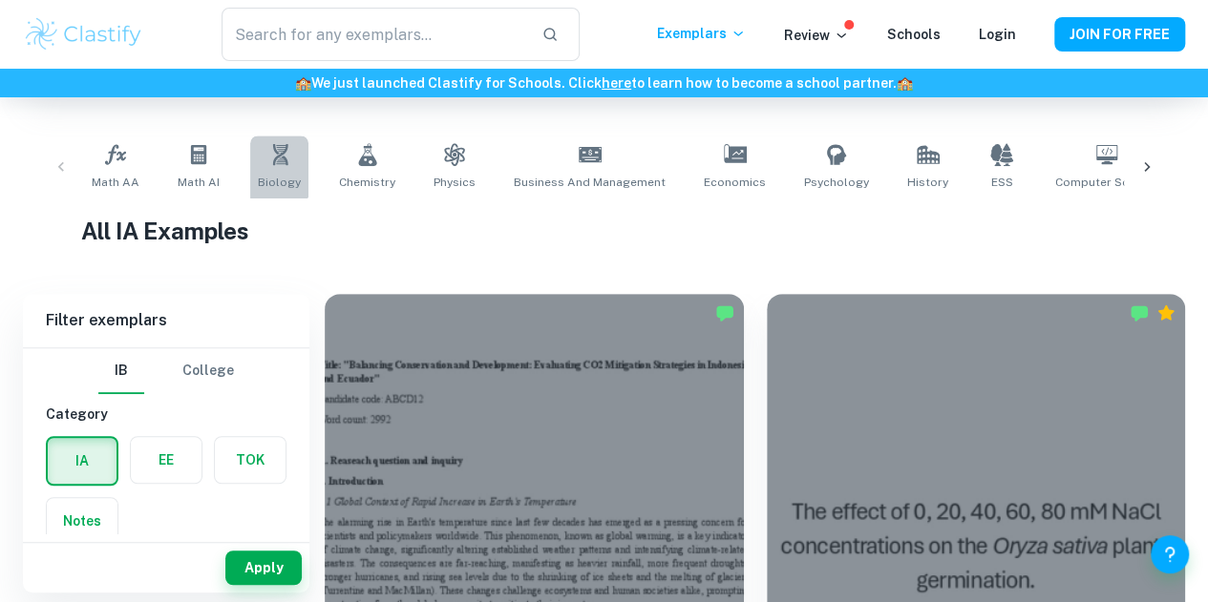
click at [269, 167] on link "Biology" at bounding box center [279, 167] width 58 height 63
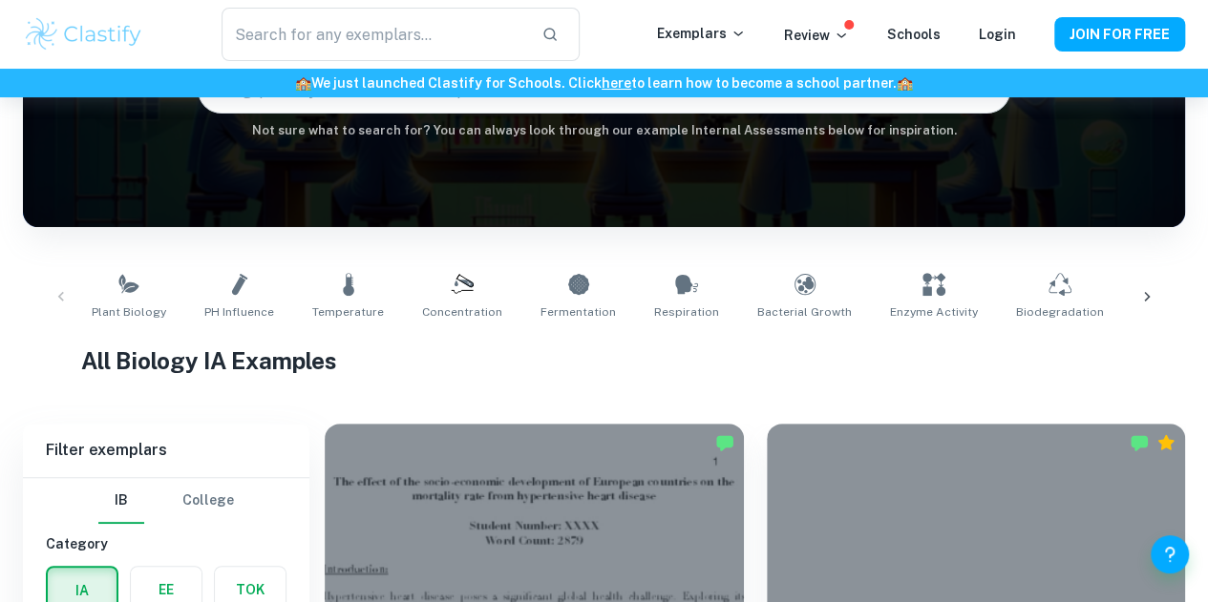
scroll to position [439, 0]
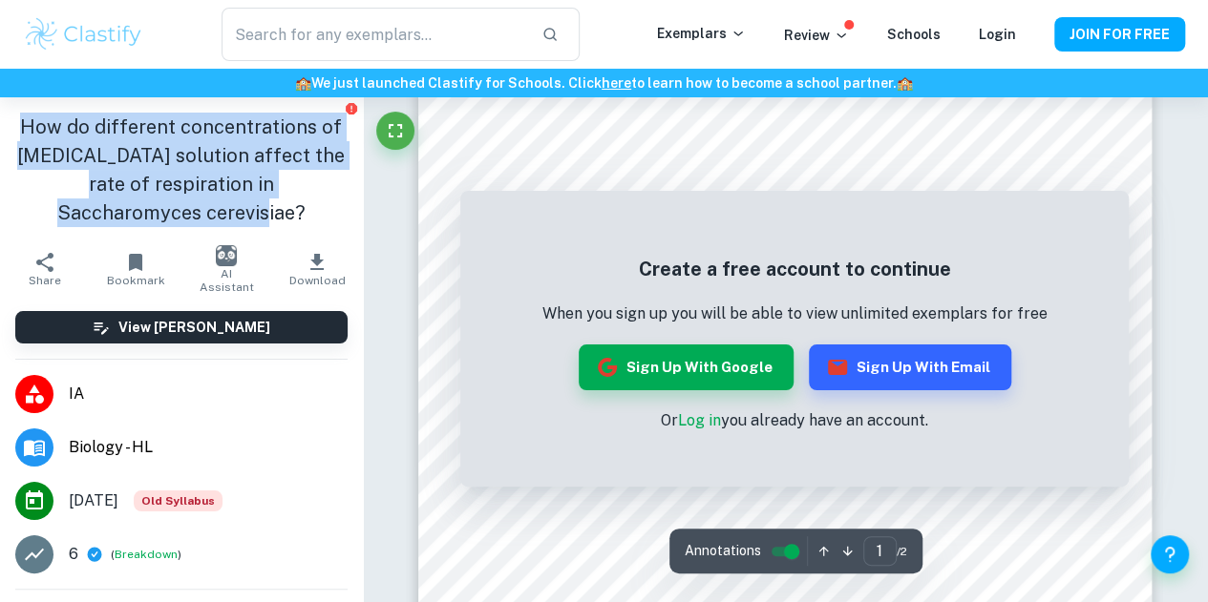
scroll to position [303, 0]
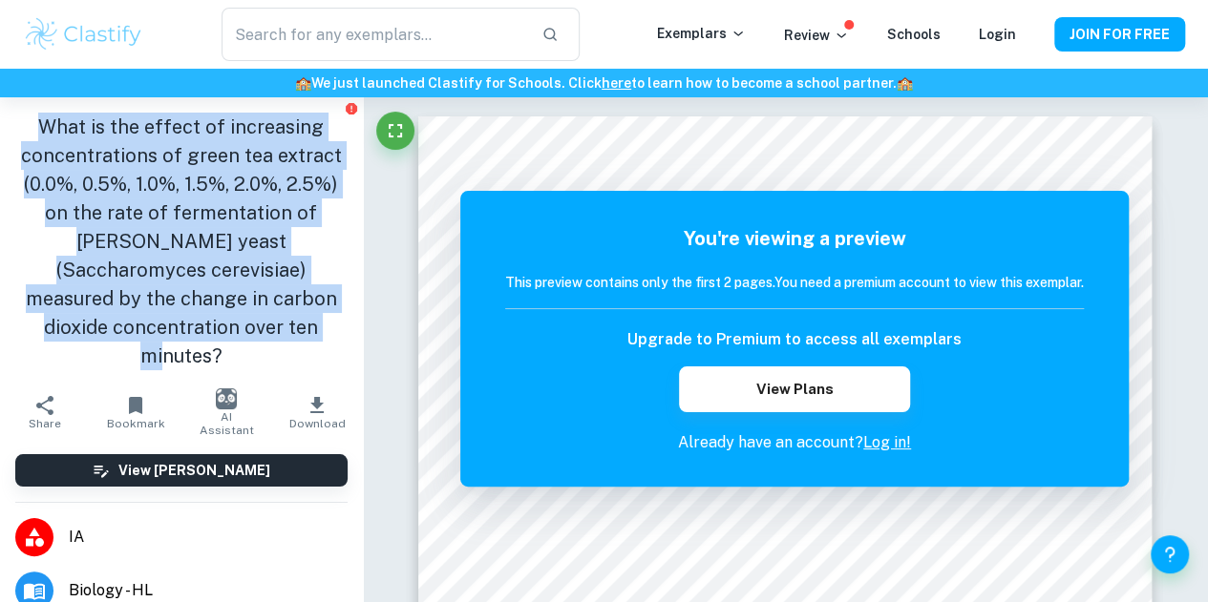
drag, startPoint x: 295, startPoint y: 338, endPoint x: 21, endPoint y: 114, distance: 354.1
click at [21, 114] on h1 "What is the effect of increasing concentrations of green tea extract (0.0%, 0.5…" at bounding box center [181, 242] width 332 height 258
copy h1 "What is the effect of increasing concentrations of green tea extract (0.0%, 0.5…"
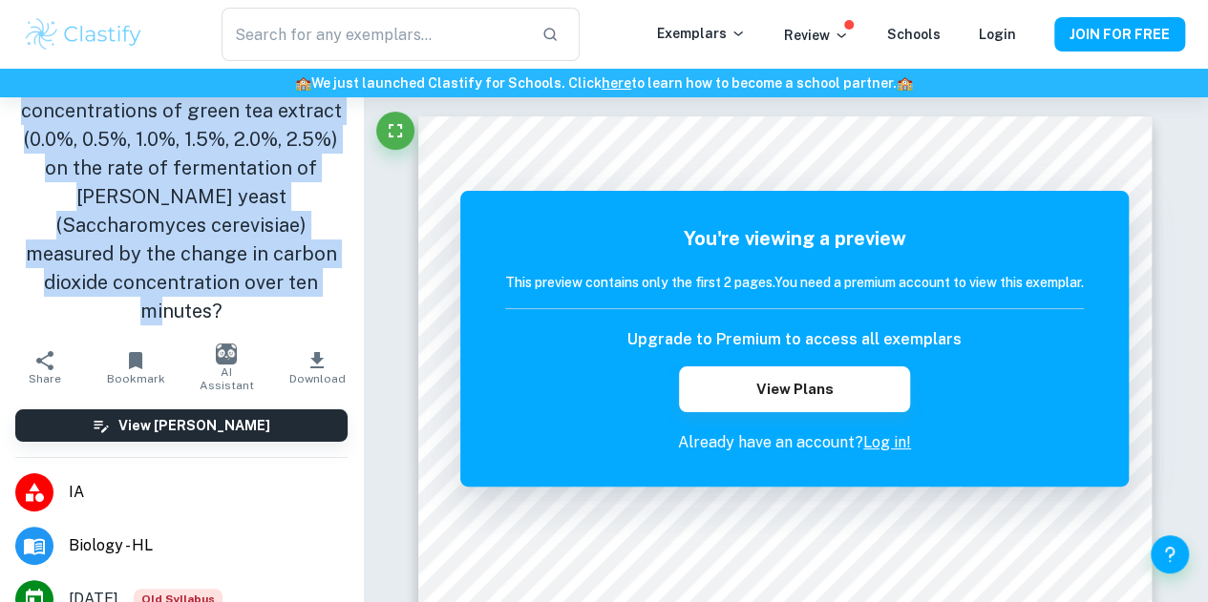
scroll to position [29, 0]
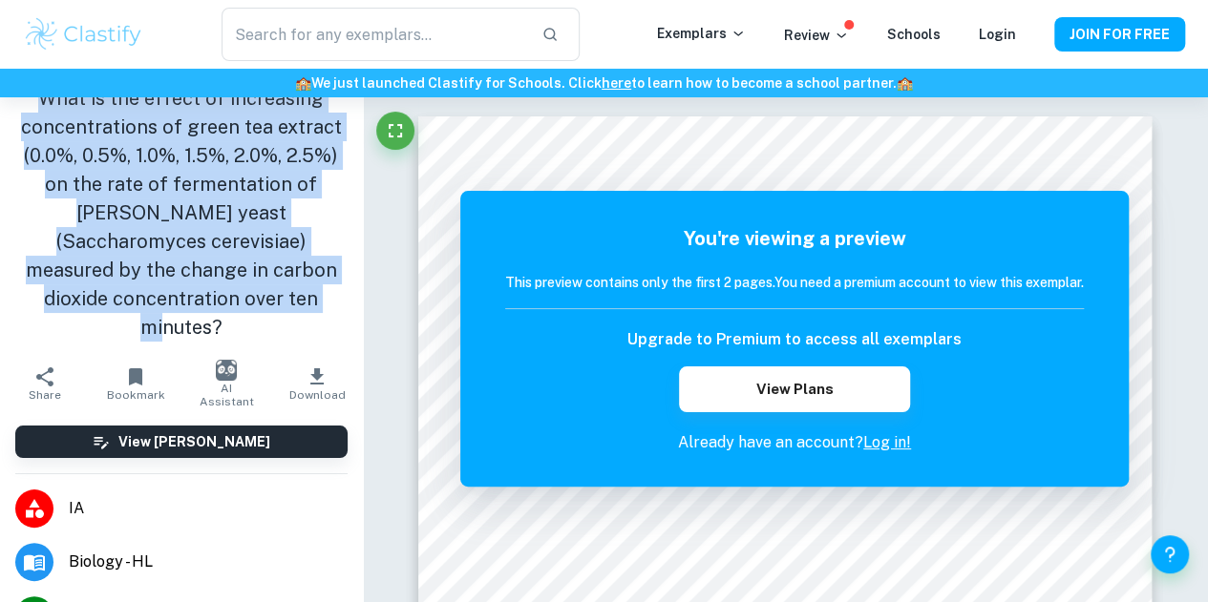
copy h1 "What is the effect of increasing concentrations of green tea extract (0.0%, 0.5…"
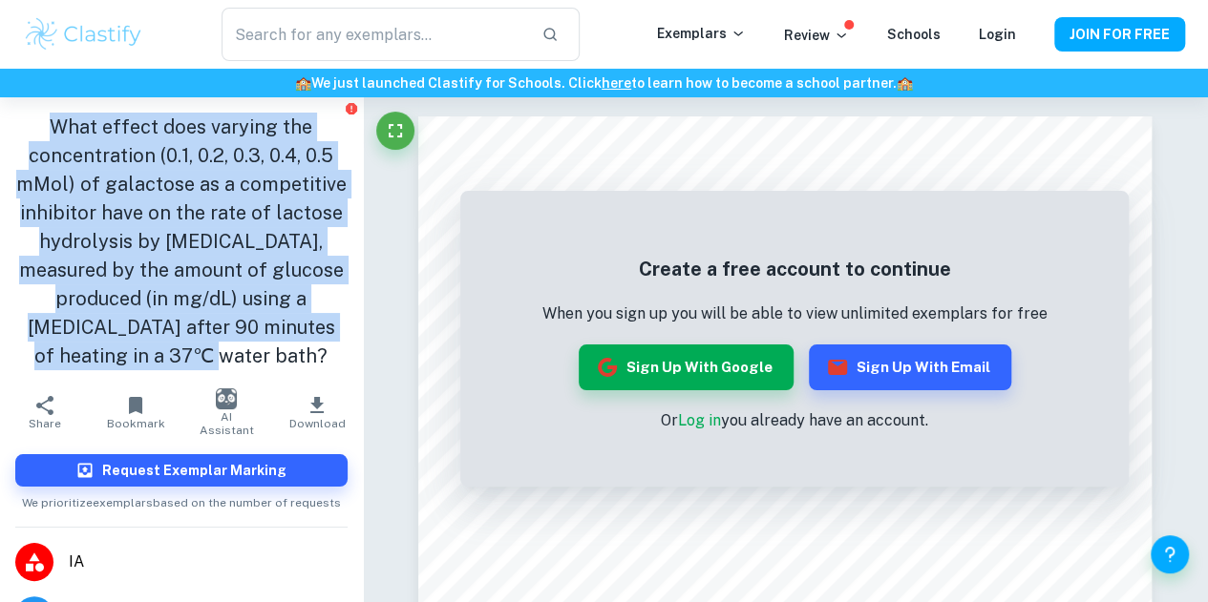
drag, startPoint x: 38, startPoint y: 132, endPoint x: 338, endPoint y: 346, distance: 368.2
click at [338, 346] on div "What effect does varying the concentration (0.1, 0.2, 0.3, 0.4, 0.5 mMol) of ga…" at bounding box center [181, 241] width 363 height 288
copy h1 "What effect does varying the concentration (0.1, 0.2, 0.3, 0.4, 0.5 mMol) of ga…"
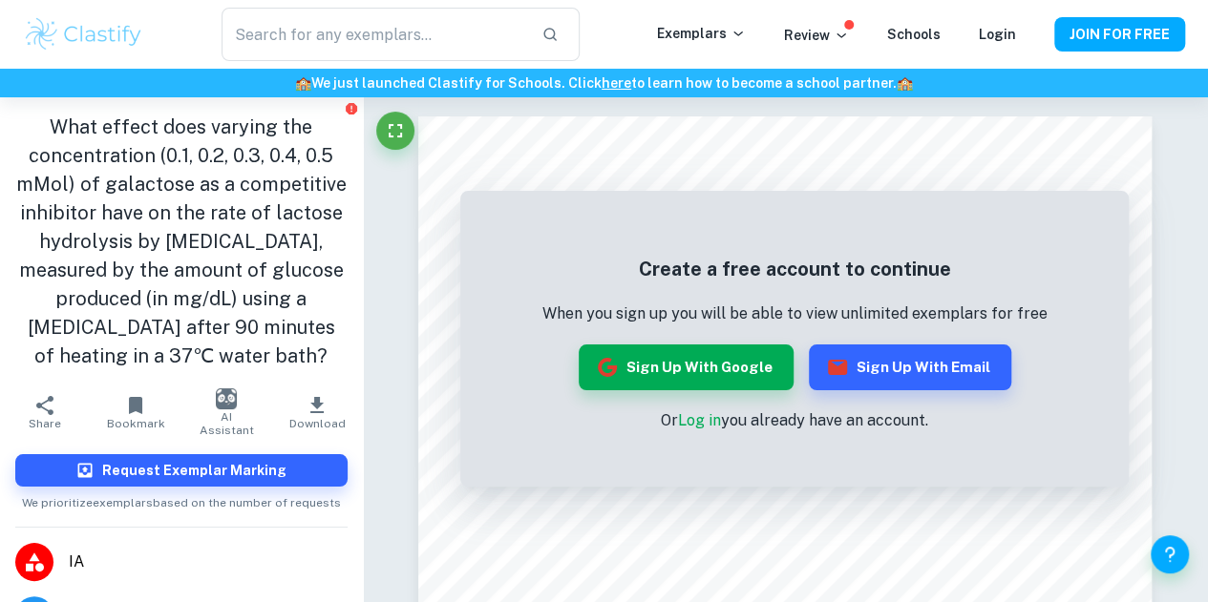
click at [170, 58] on div "​" at bounding box center [400, 34] width 513 height 53
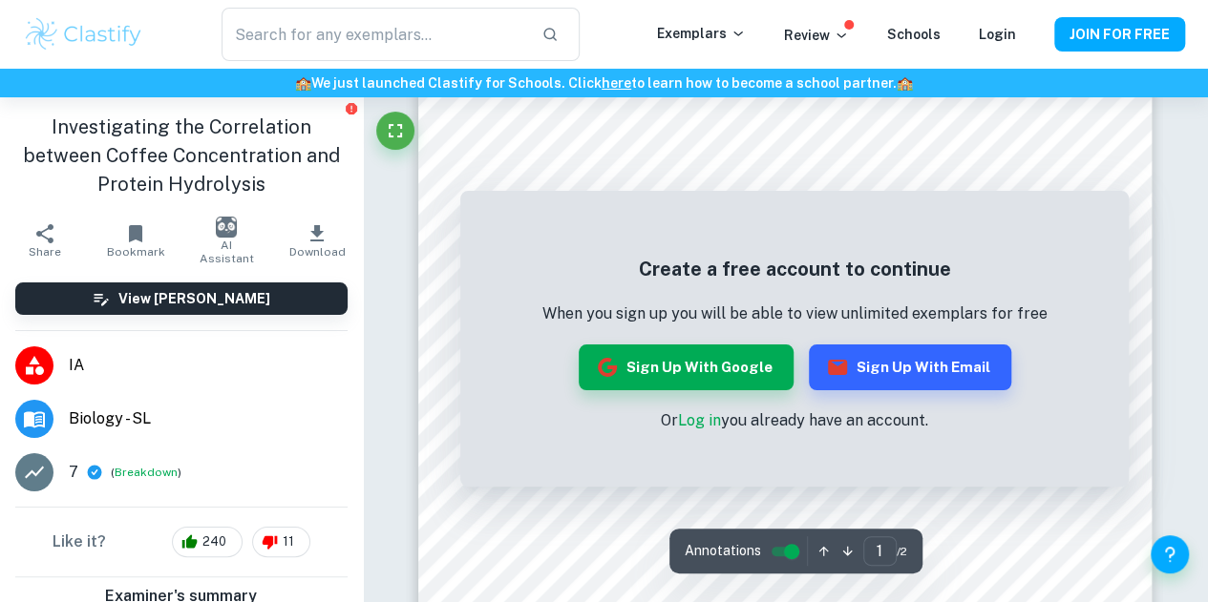
scroll to position [281, 0]
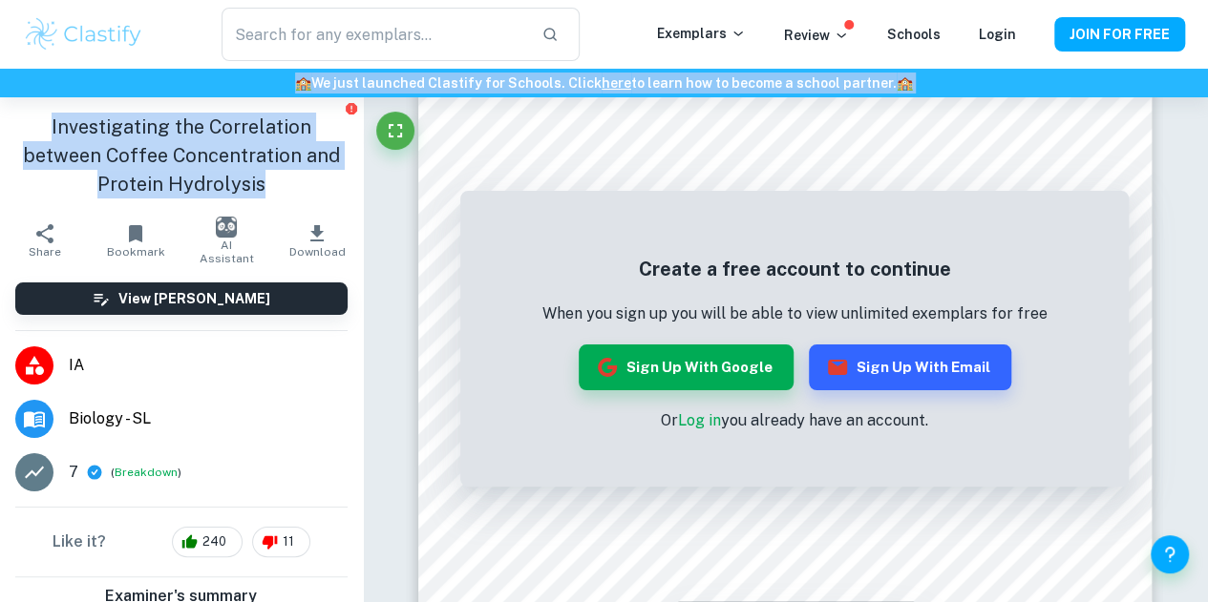
drag, startPoint x: 270, startPoint y: 182, endPoint x: 0, endPoint y: 95, distance: 284.1
click at [193, 152] on h1 "Investigating the Correlation between Coffee Concentration and Protein Hydrolys…" at bounding box center [181, 156] width 332 height 86
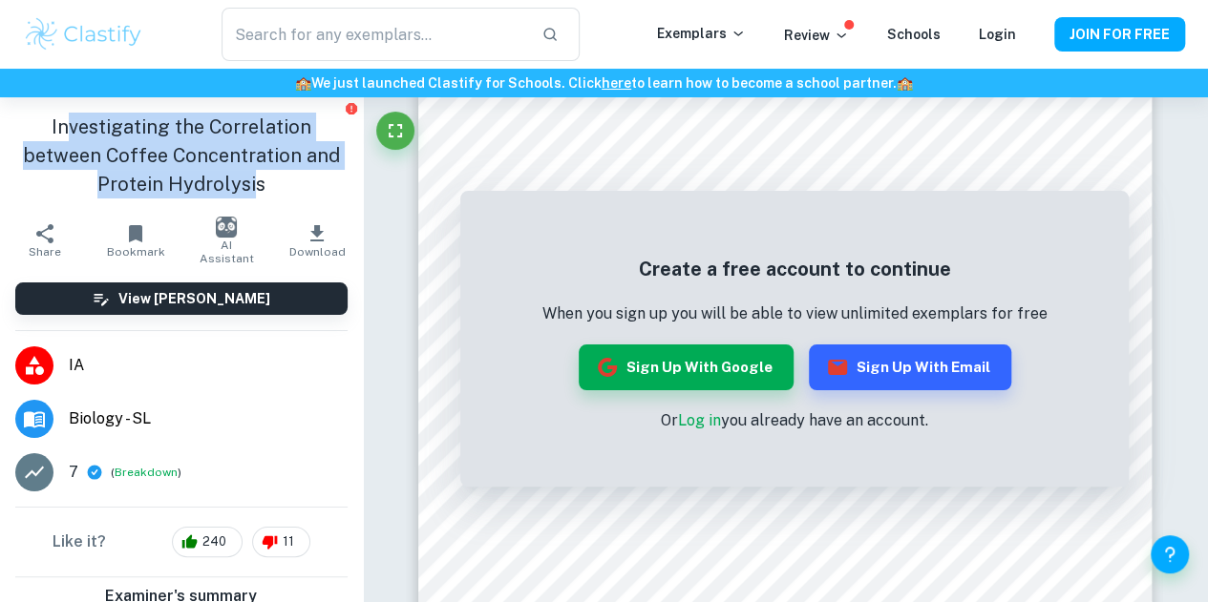
drag, startPoint x: 58, startPoint y: 129, endPoint x: 246, endPoint y: 173, distance: 193.1
click at [246, 173] on h1 "Investigating the Correlation between Coffee Concentration and Protein Hydrolys…" at bounding box center [181, 156] width 332 height 86
drag, startPoint x: 261, startPoint y: 177, endPoint x: 21, endPoint y: 117, distance: 246.8
click at [21, 117] on h1 "Investigating the Correlation between Coffee Concentration and Protein Hydrolys…" at bounding box center [181, 156] width 332 height 86
copy h1 "Investigating the Correlation between Coffee Concentration and Protein Hydrolys…"
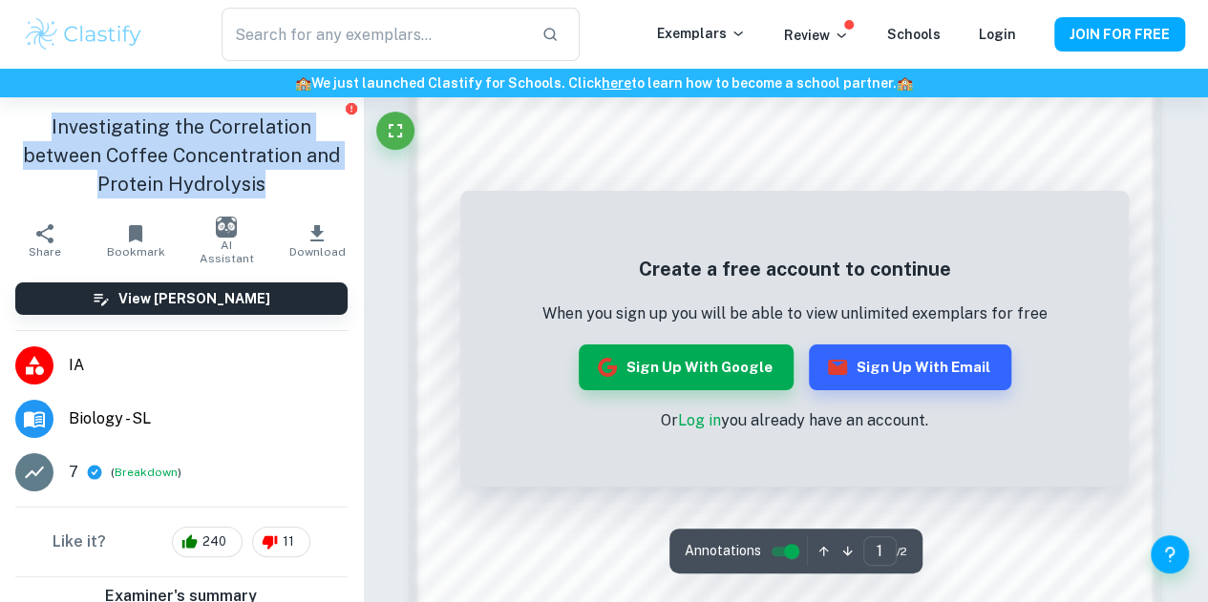
scroll to position [1114, 0]
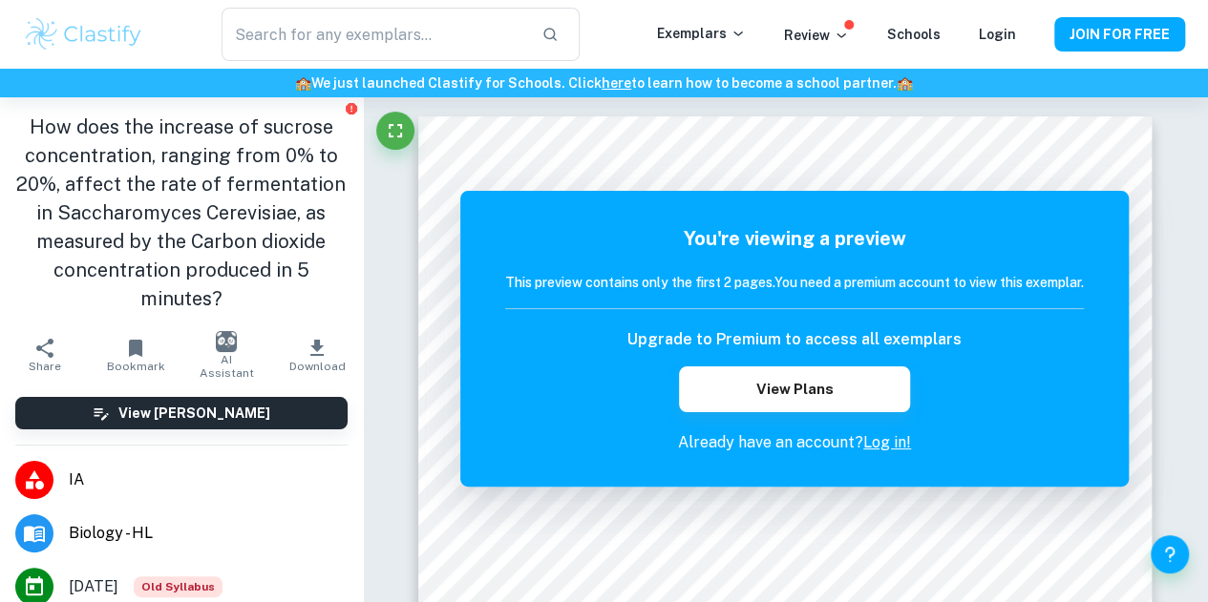
click at [0, 21] on div "​ Exemplars Review Schools Login JOIN FOR FREE" at bounding box center [604, 34] width 1208 height 53
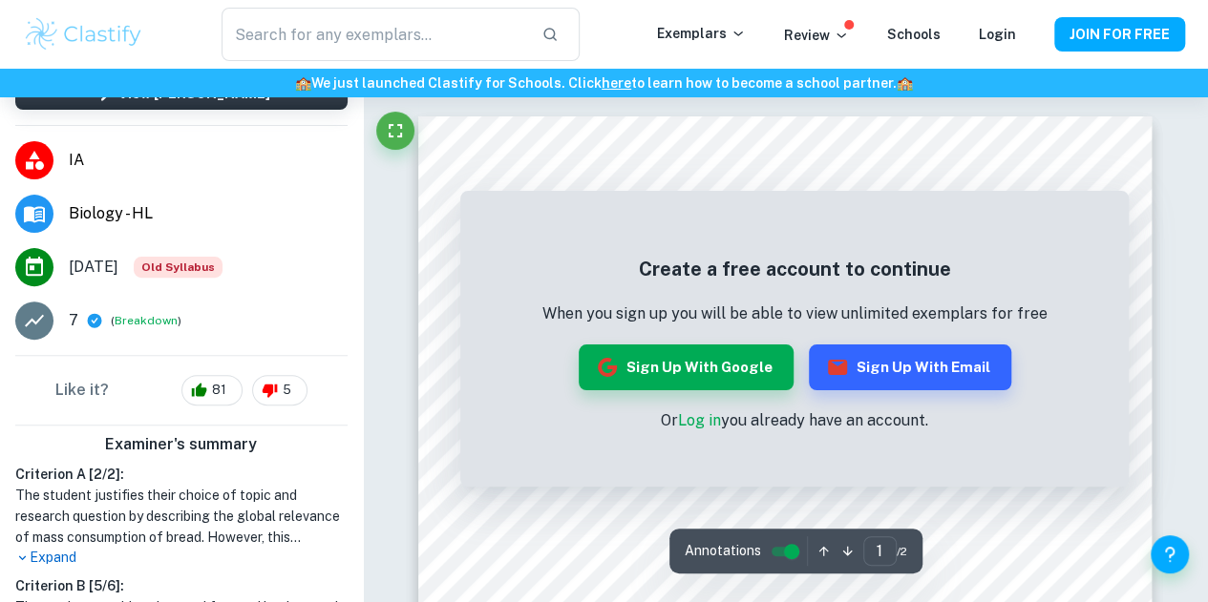
scroll to position [297, 0]
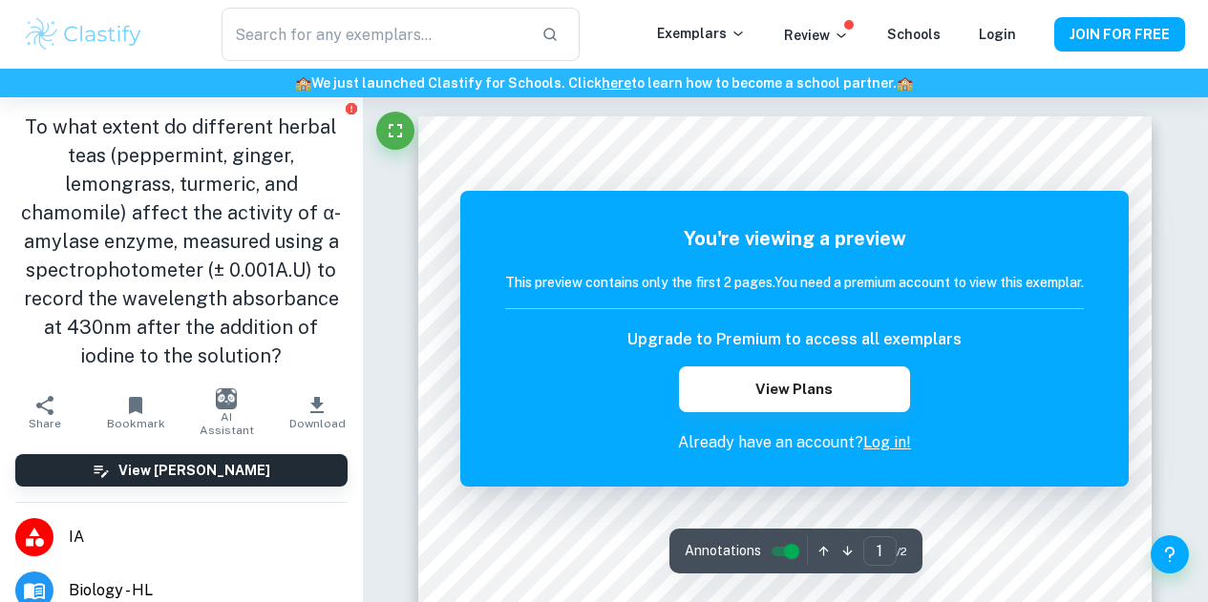
scroll to position [107, 0]
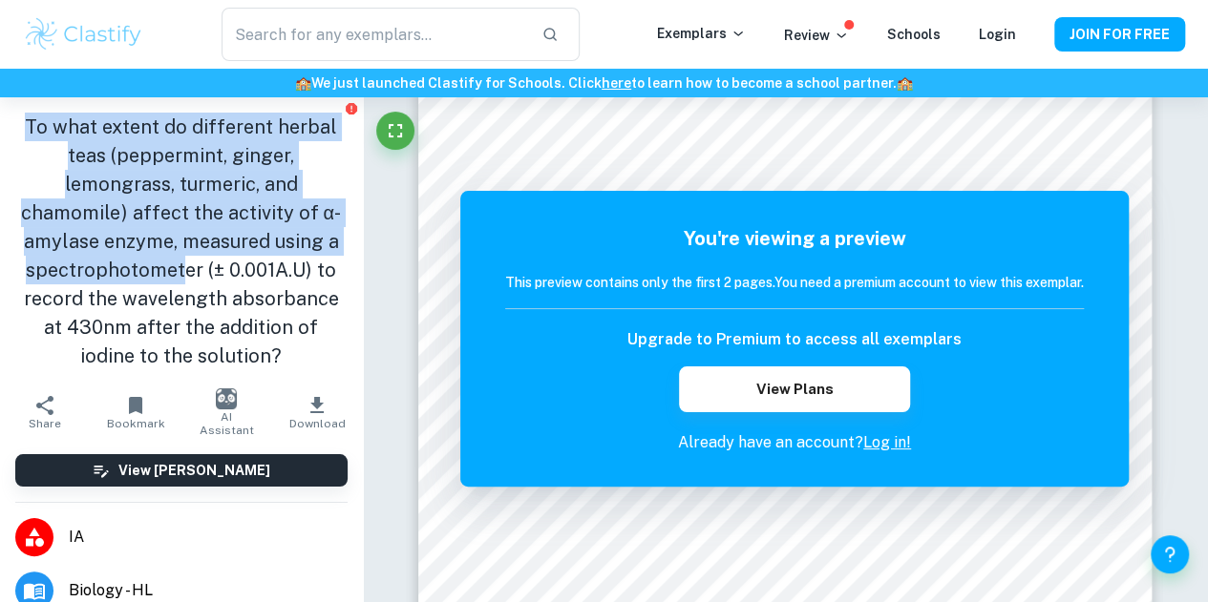
drag, startPoint x: 15, startPoint y: 113, endPoint x: 175, endPoint y: 257, distance: 214.9
click at [175, 257] on h1 "To what extent do different herbal teas (peppermint, ginger, lemongrass, turmer…" at bounding box center [181, 242] width 332 height 258
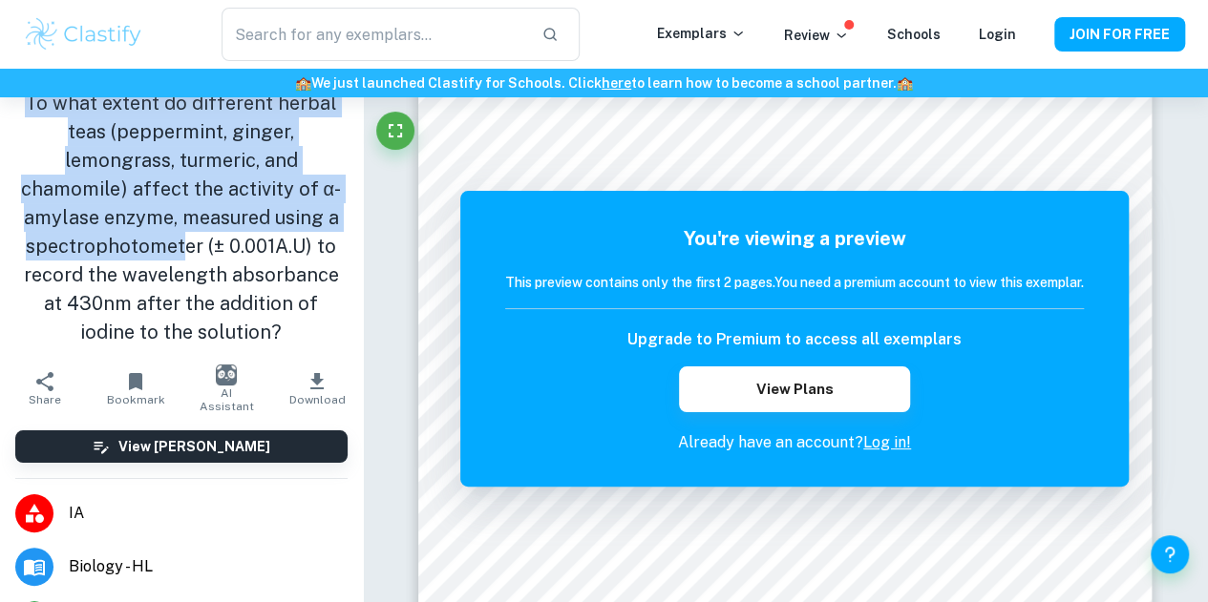
scroll to position [0, 0]
